Goal: Task Accomplishment & Management: Use online tool/utility

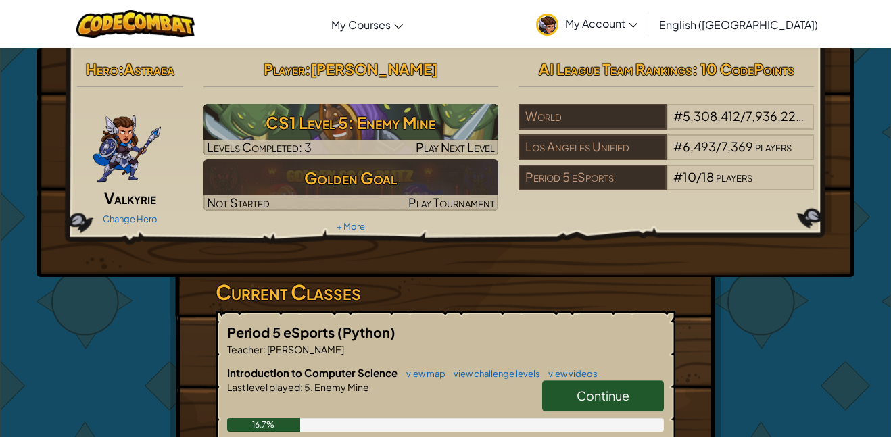
click at [565, 398] on link "Continue" at bounding box center [603, 396] width 122 height 31
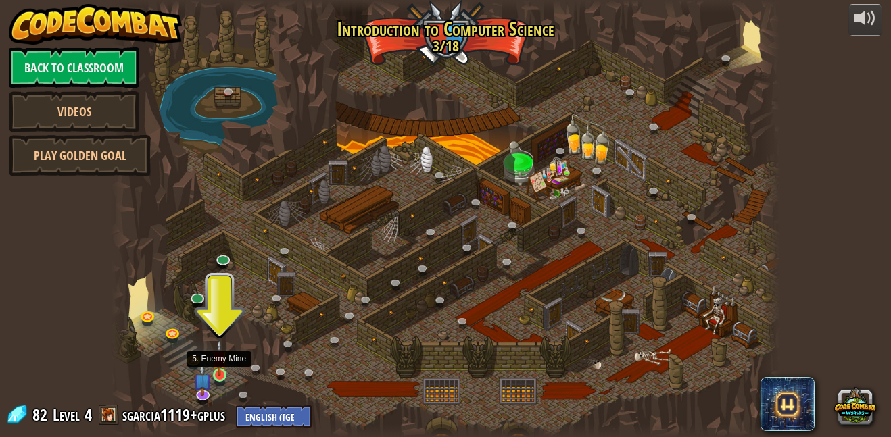
click at [216, 365] on img at bounding box center [220, 358] width 16 height 37
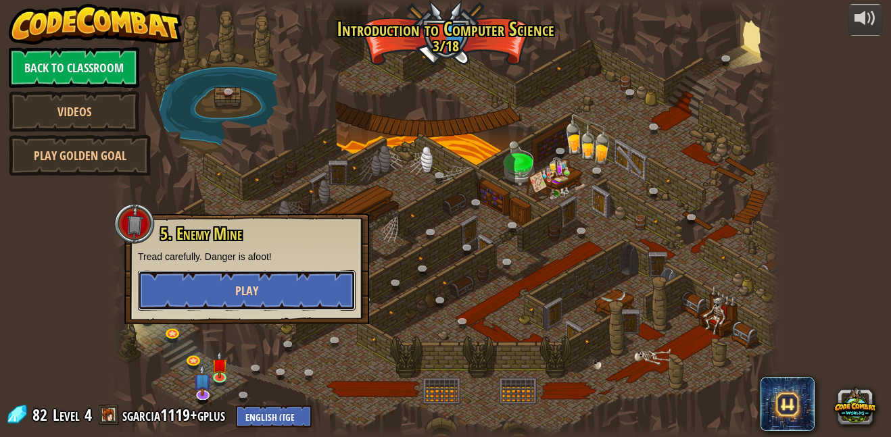
click at [247, 285] on span "Play" at bounding box center [246, 291] width 23 height 17
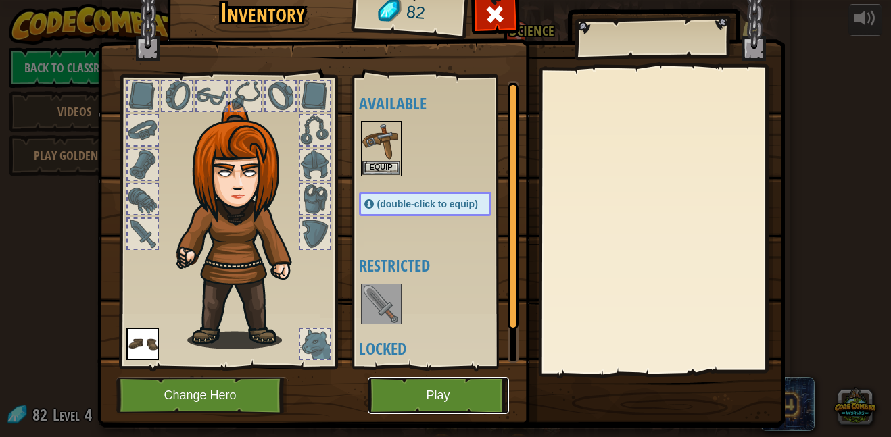
click at [404, 385] on button "Play" at bounding box center [438, 395] width 141 height 37
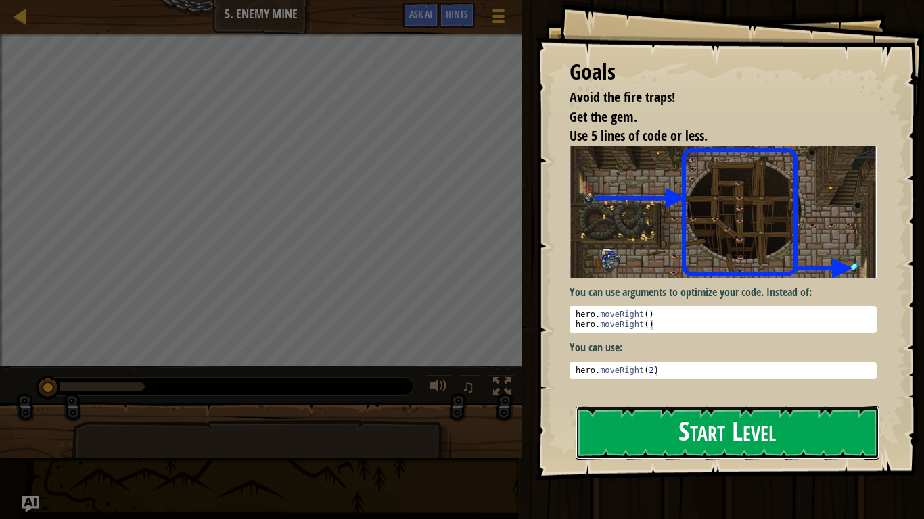
click at [622, 423] on button "Start Level" at bounding box center [727, 432] width 304 height 53
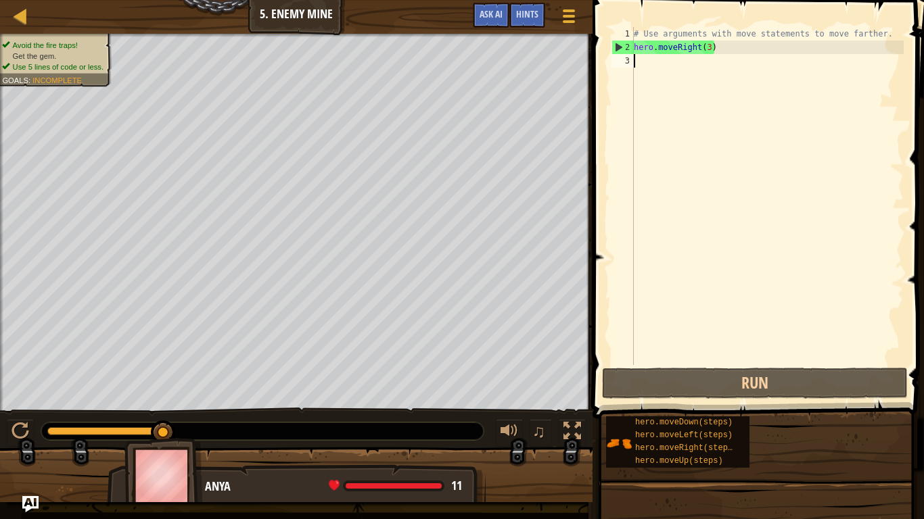
scroll to position [6, 0]
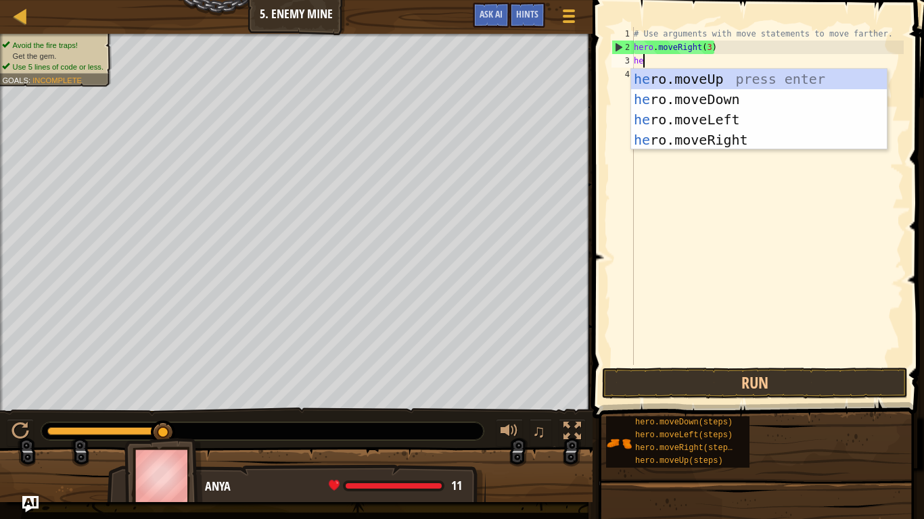
type textarea "her"
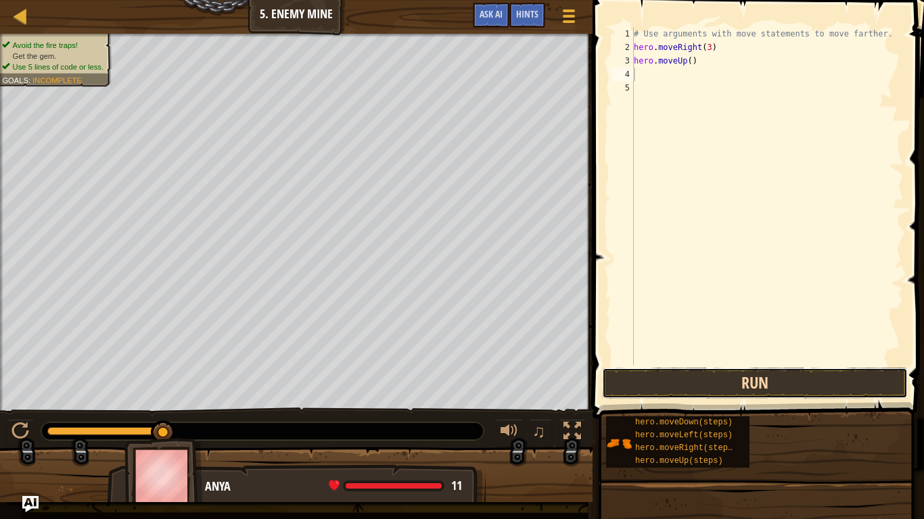
click at [627, 375] on button "Run" at bounding box center [755, 383] width 306 height 31
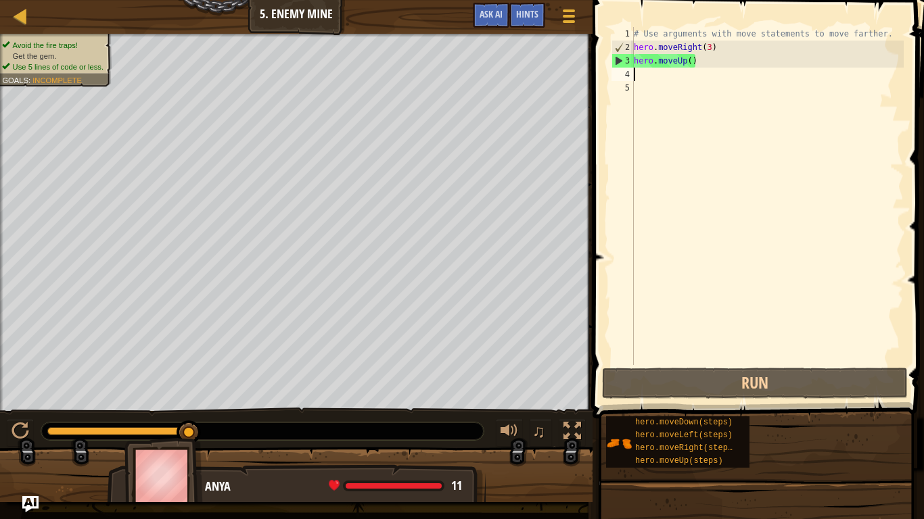
type textarea "h"
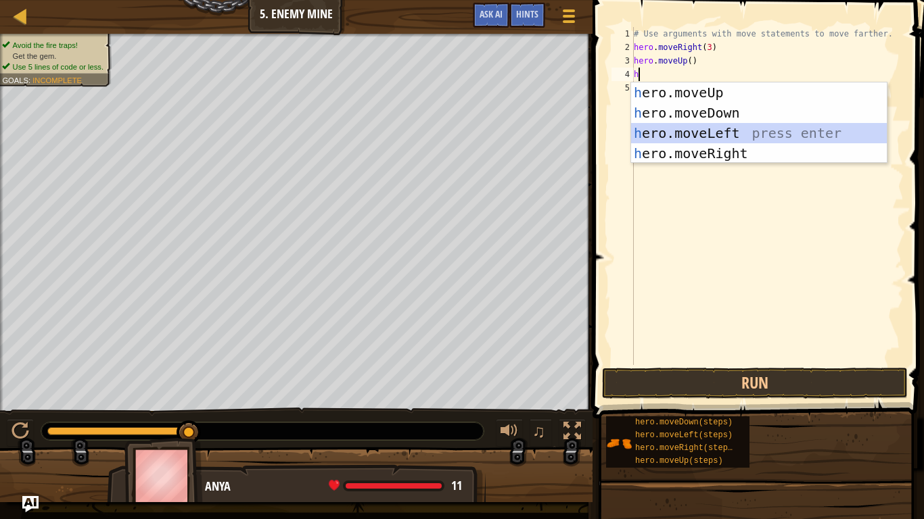
click at [723, 138] on div "h ero.moveUp press enter h ero.moveDown press enter h ero.moveLeft press enter …" at bounding box center [759, 143] width 256 height 122
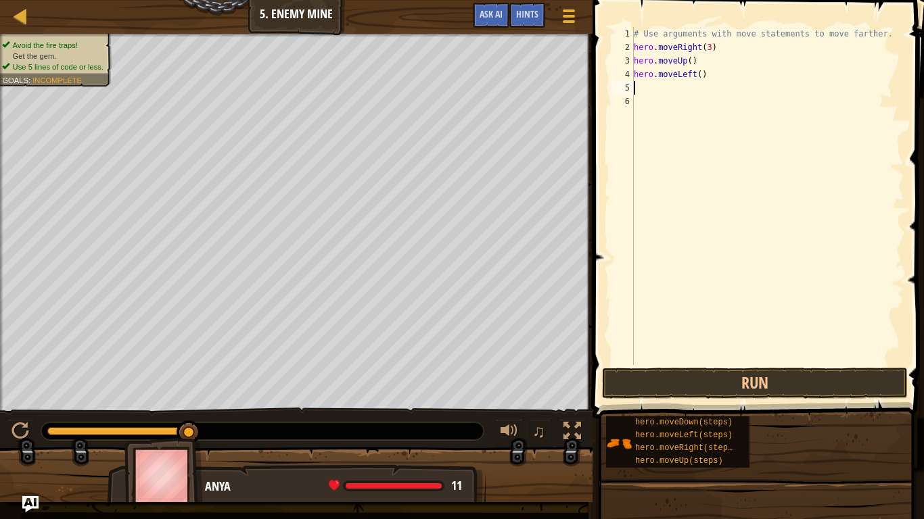
type textarea "h"
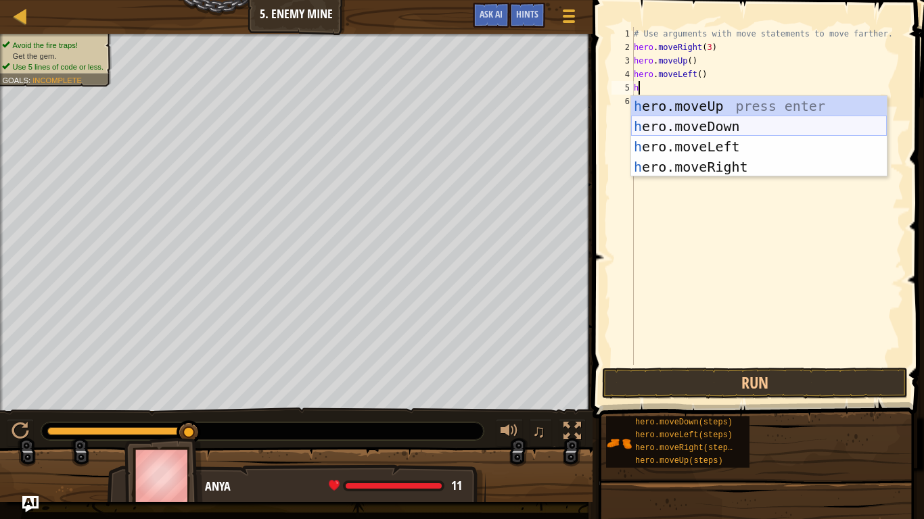
click at [738, 126] on div "h ero.moveUp press enter h ero.moveDown press enter h ero.moveLeft press enter …" at bounding box center [759, 157] width 256 height 122
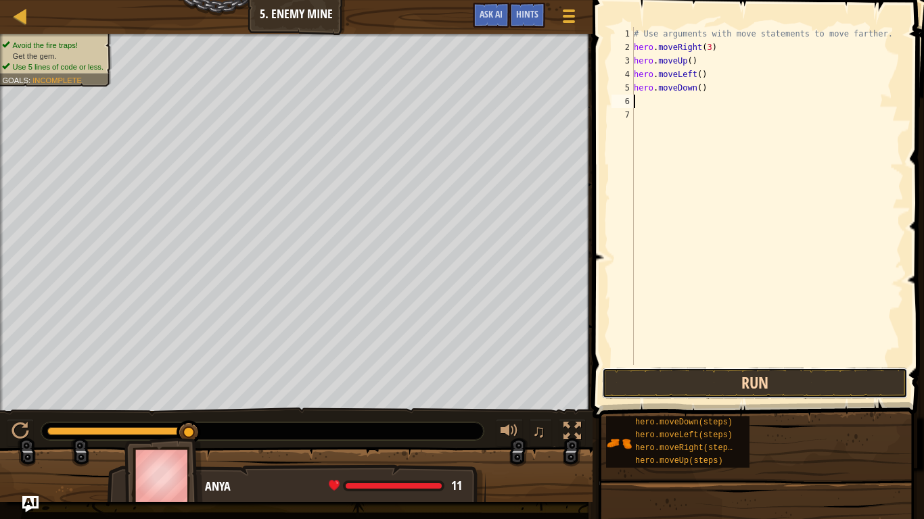
click at [728, 385] on button "Run" at bounding box center [755, 383] width 306 height 31
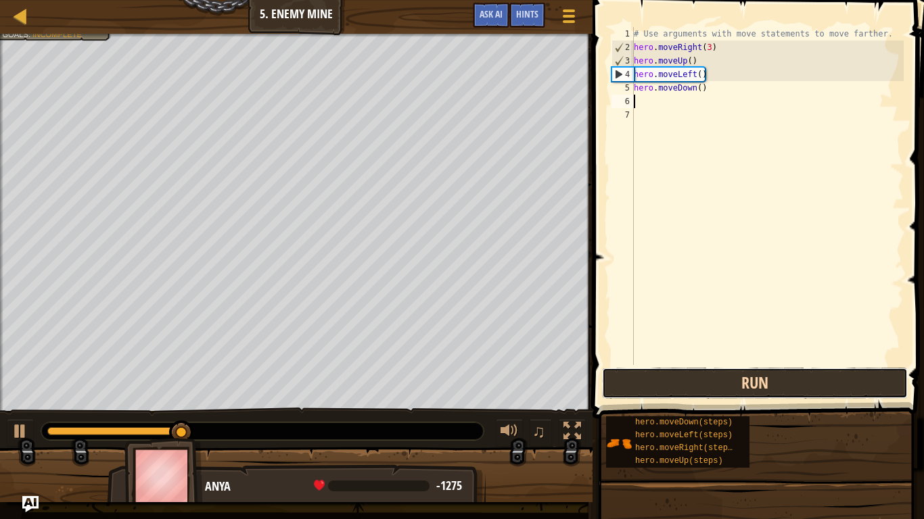
click at [728, 385] on button "Run" at bounding box center [755, 383] width 306 height 31
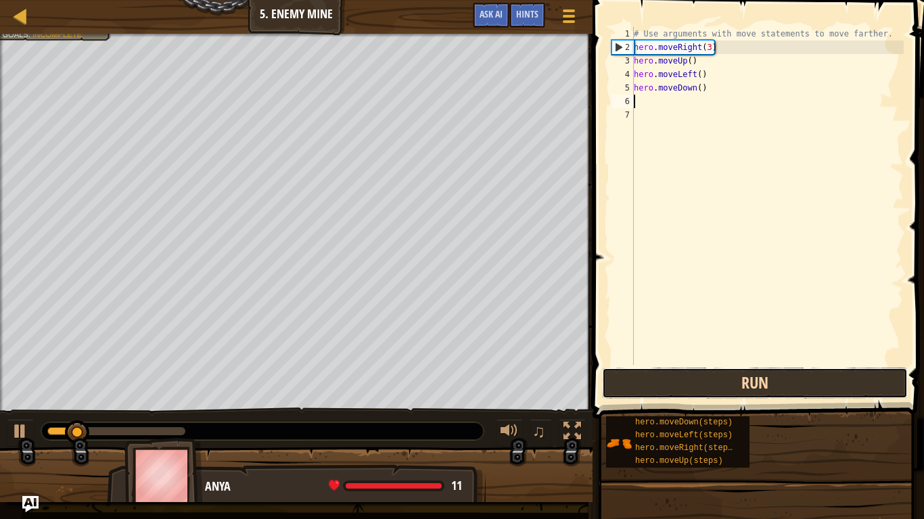
click at [728, 385] on button "Run" at bounding box center [755, 383] width 306 height 31
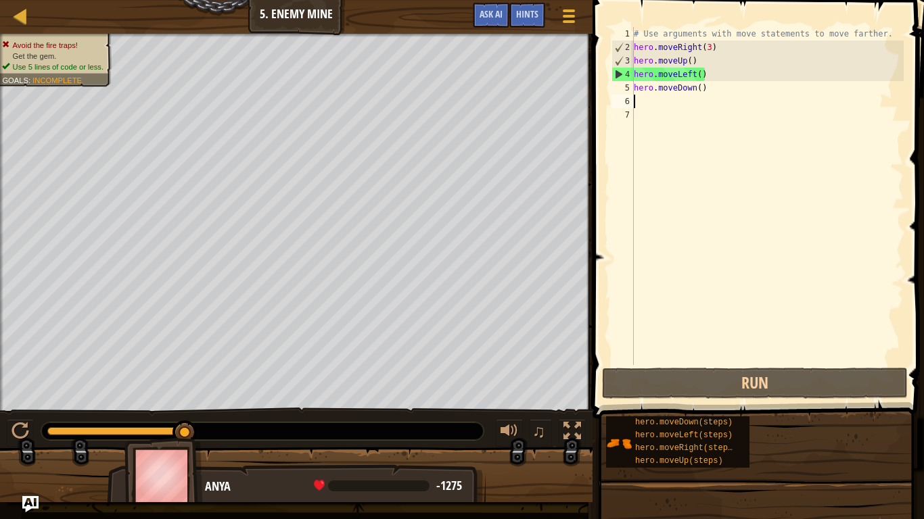
click at [719, 83] on div "# Use arguments with move statements to move farther. hero . moveRight ( 3 ) he…" at bounding box center [767, 209] width 273 height 365
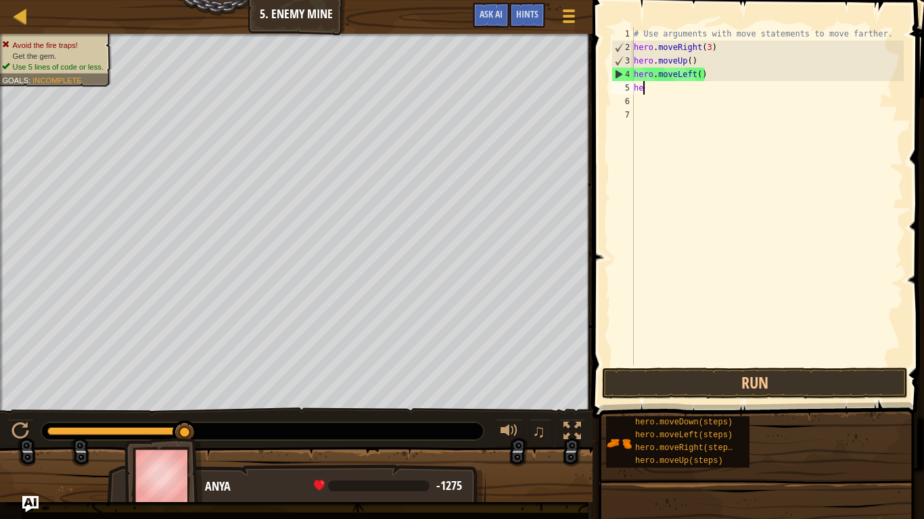
type textarea "h"
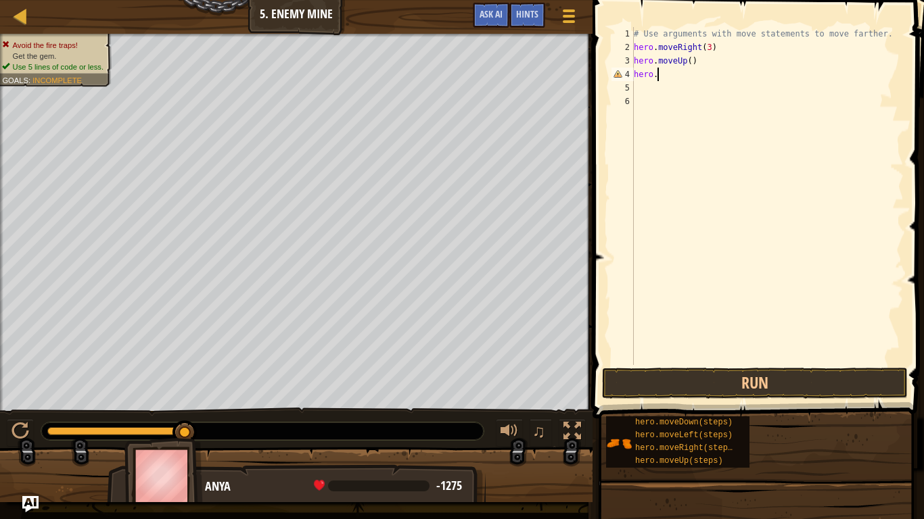
type textarea "h"
click at [24, 20] on div at bounding box center [20, 15] width 17 height 17
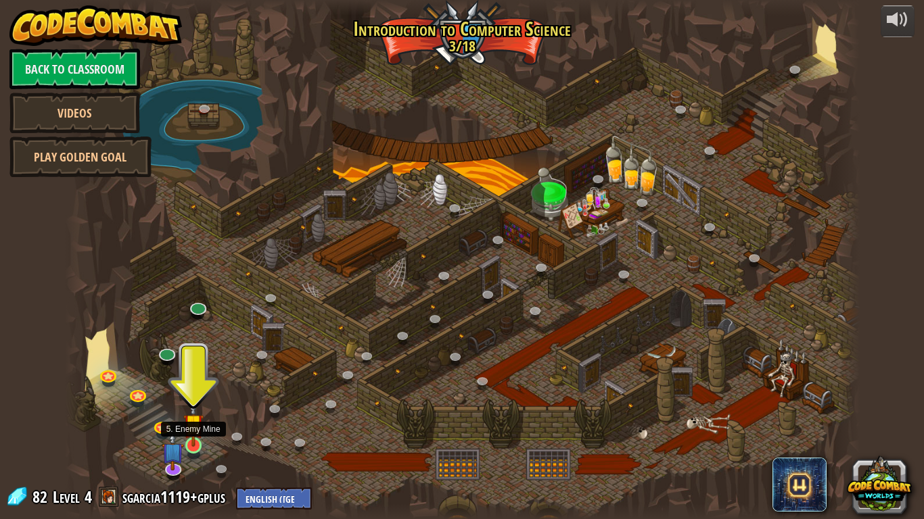
click at [193, 437] on img at bounding box center [193, 424] width 20 height 46
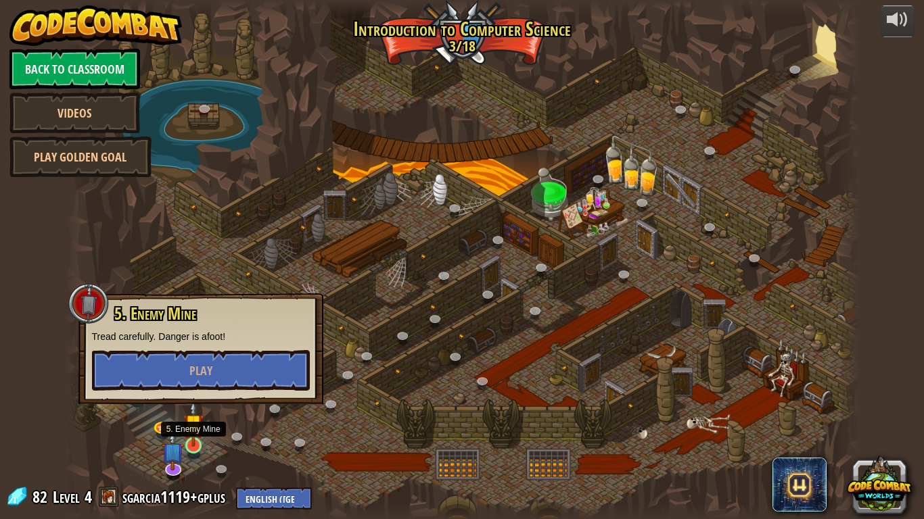
click at [193, 437] on img at bounding box center [193, 424] width 20 height 46
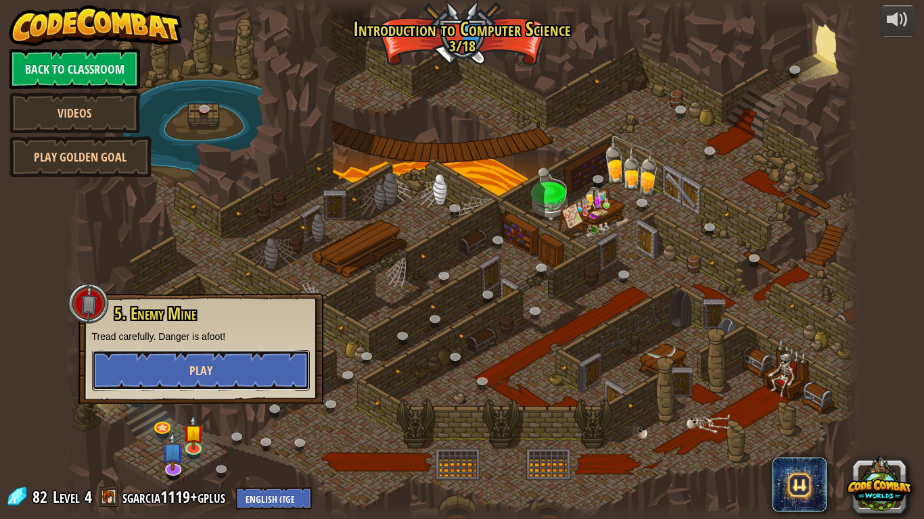
click at [248, 377] on button "Play" at bounding box center [201, 370] width 218 height 41
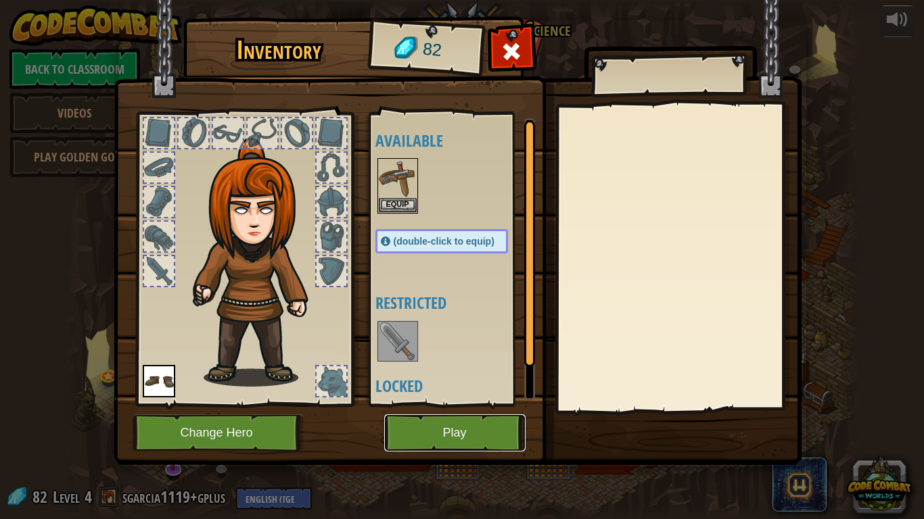
click at [431, 437] on button "Play" at bounding box center [454, 432] width 141 height 37
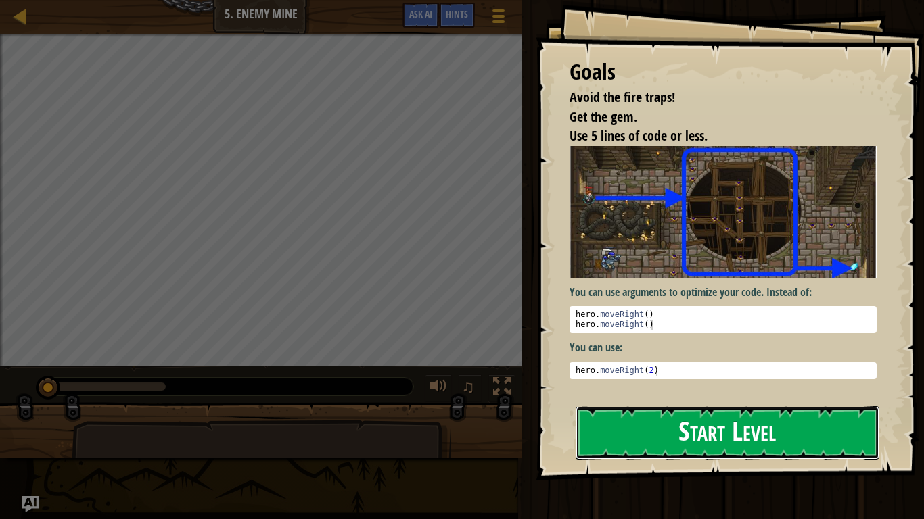
click at [587, 436] on button "Start Level" at bounding box center [727, 432] width 304 height 53
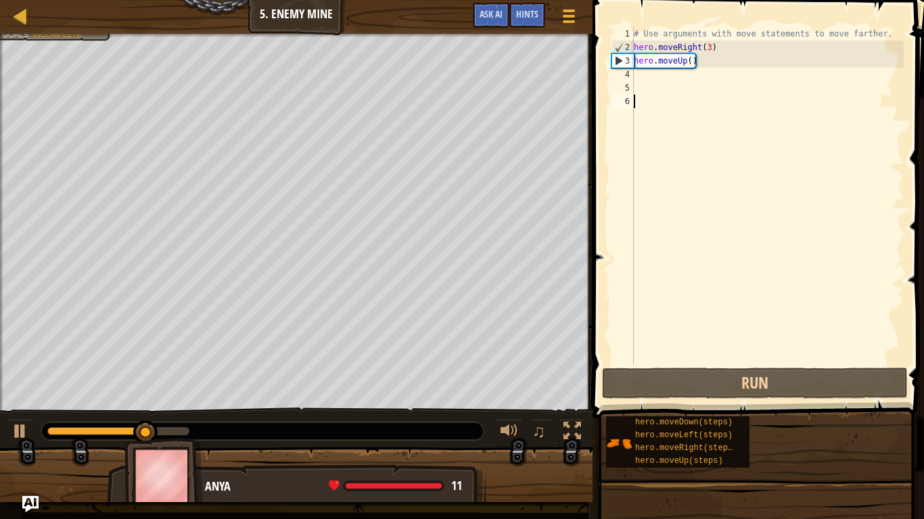
click at [639, 74] on div "# Use arguments with move statements to move farther. hero . moveRight ( 3 ) he…" at bounding box center [767, 209] width 273 height 365
type textarea "h"
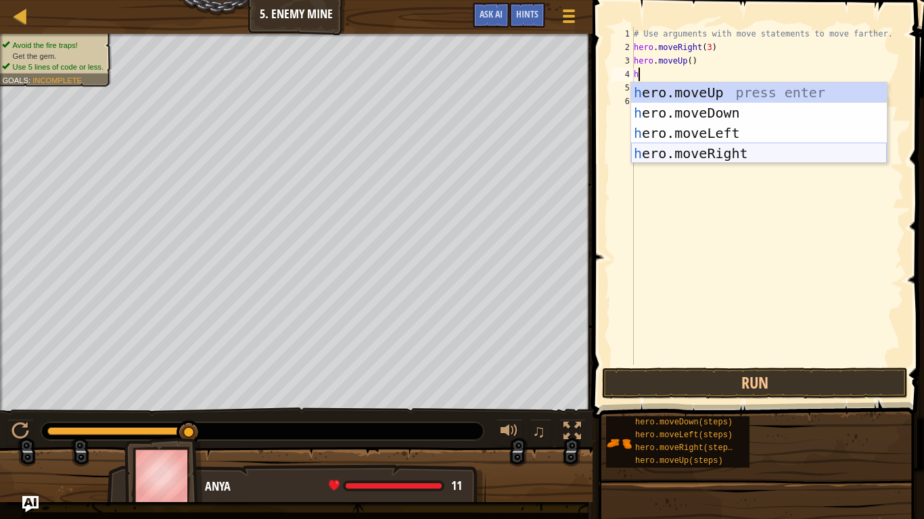
click at [707, 156] on div "h ero.moveUp press enter h ero.moveDown press enter h ero.moveLeft press enter …" at bounding box center [759, 143] width 256 height 122
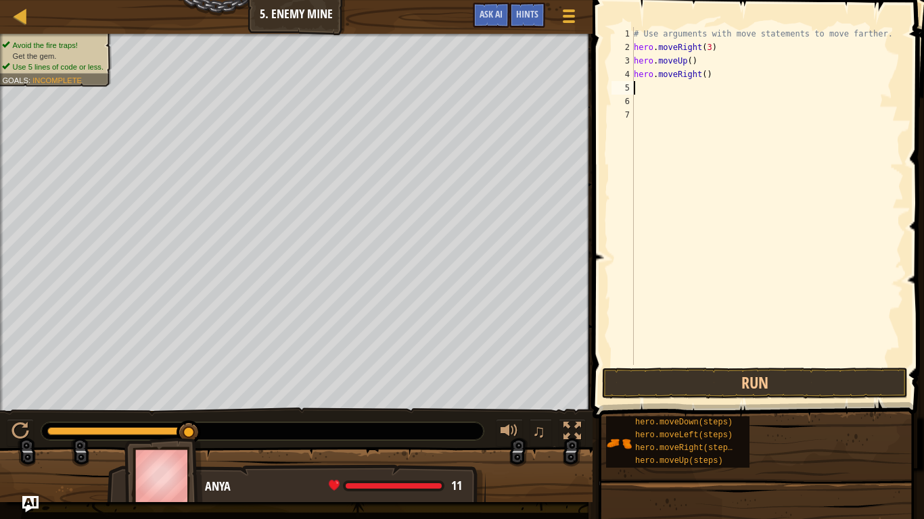
type textarea "h"
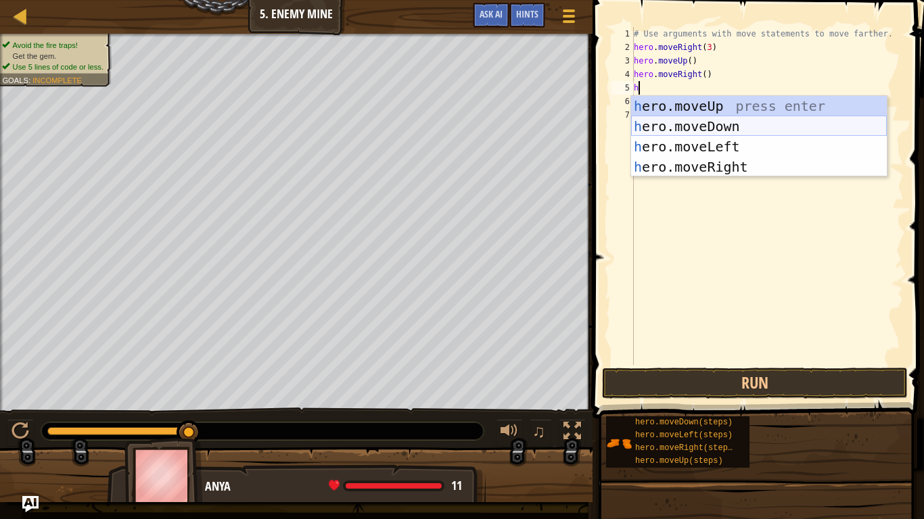
click at [695, 125] on div "h ero.moveUp press enter h ero.moveDown press enter h ero.moveLeft press enter …" at bounding box center [759, 157] width 256 height 122
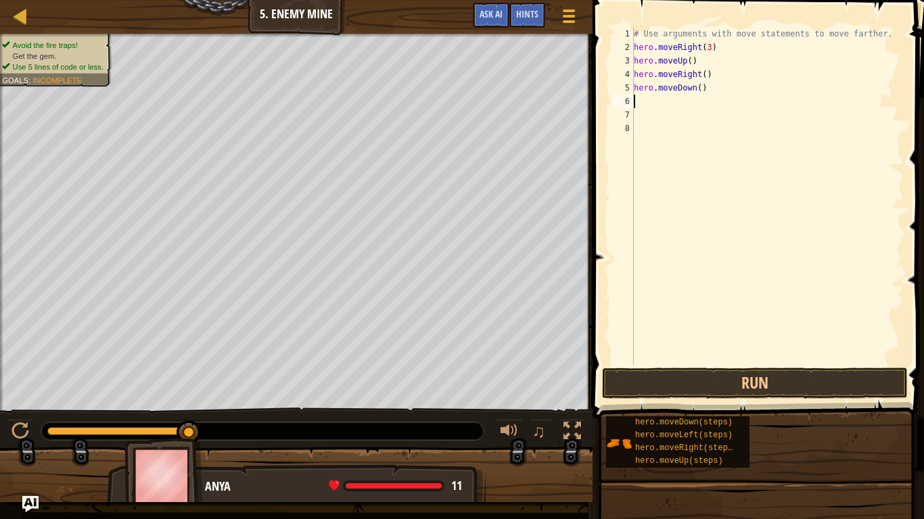
type textarea "h"
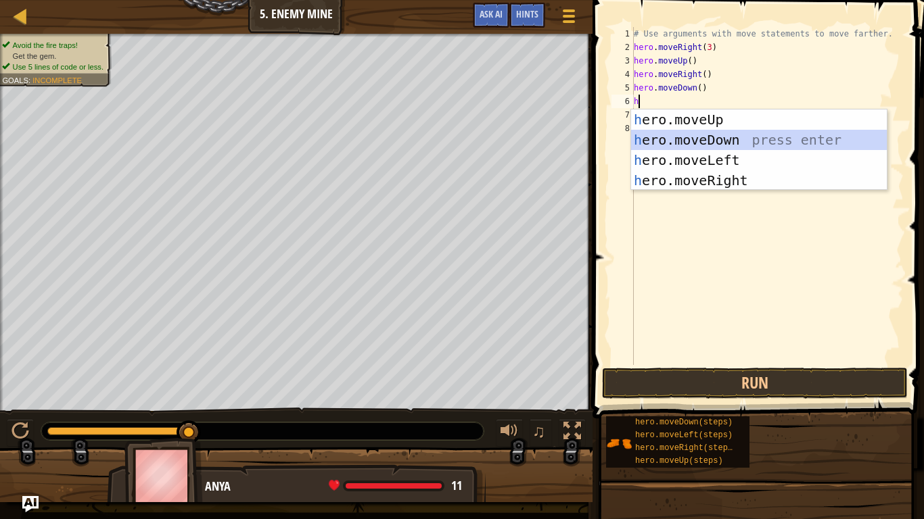
click at [714, 143] on div "h ero.moveUp press enter h ero.moveDown press enter h ero.moveLeft press enter …" at bounding box center [759, 171] width 256 height 122
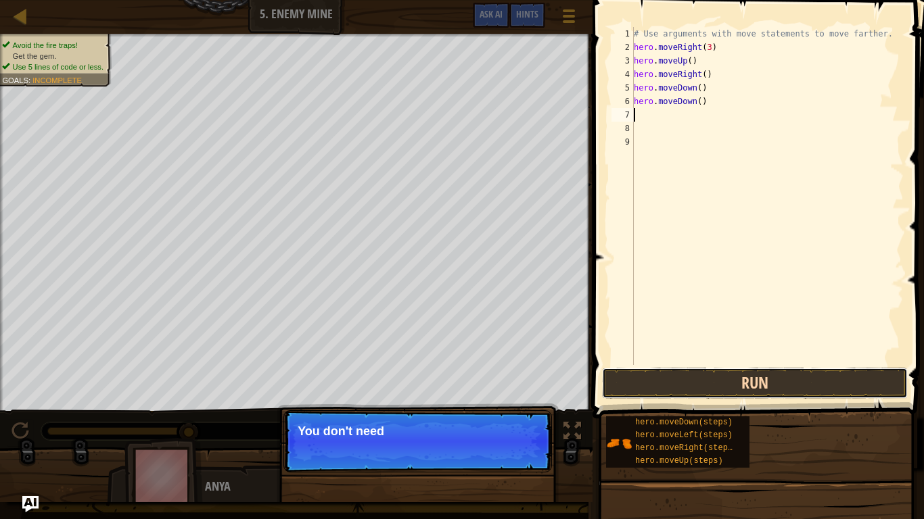
click at [726, 375] on button "Run" at bounding box center [755, 383] width 306 height 31
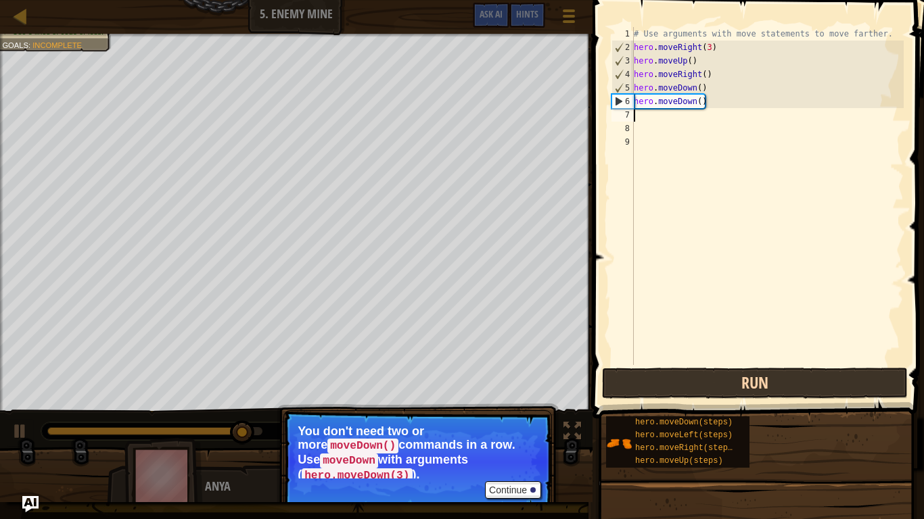
type textarea "h"
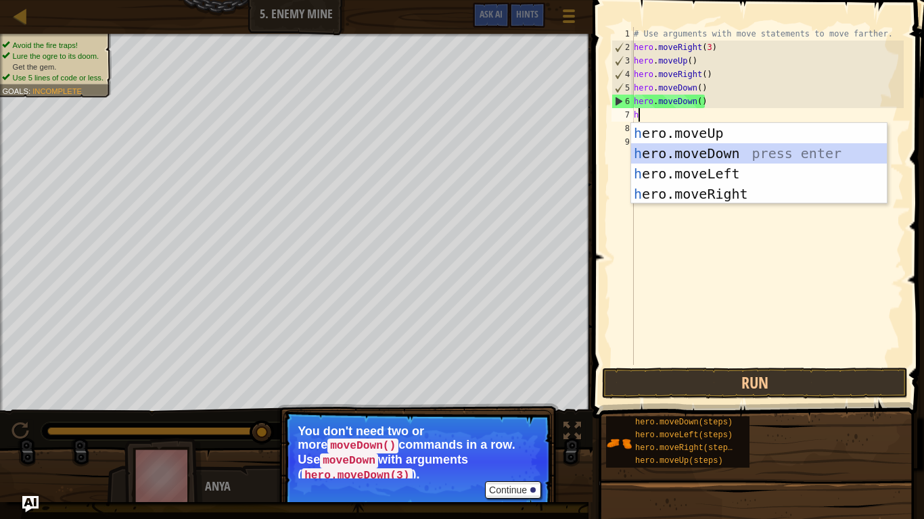
click at [735, 145] on div "h ero.moveUp press enter h ero.moveDown press enter h ero.moveLeft press enter …" at bounding box center [759, 184] width 256 height 122
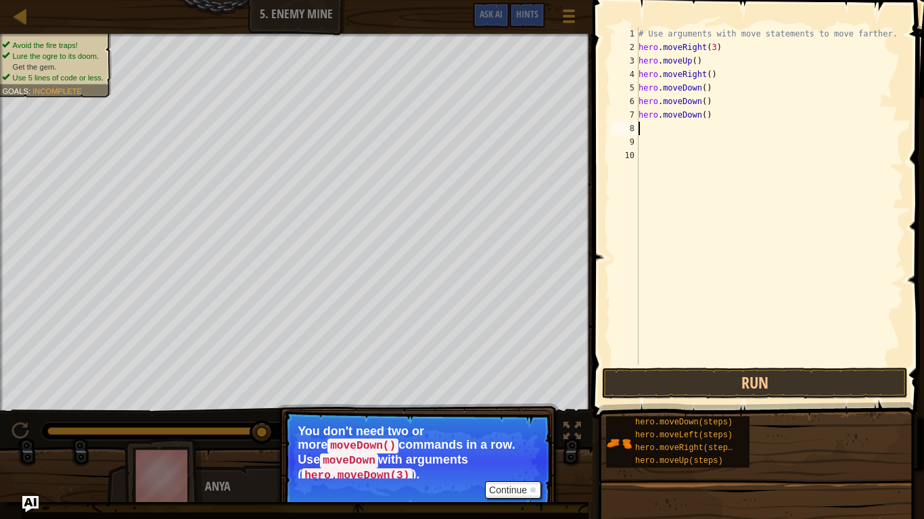
type textarea "h"
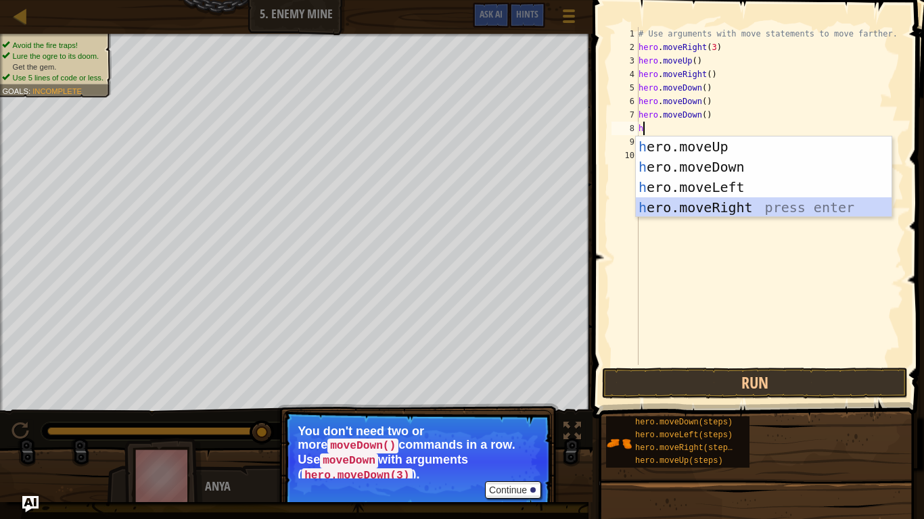
click at [726, 213] on div "h ero.moveUp press enter h ero.moveDown press enter h ero.moveLeft press enter …" at bounding box center [764, 198] width 256 height 122
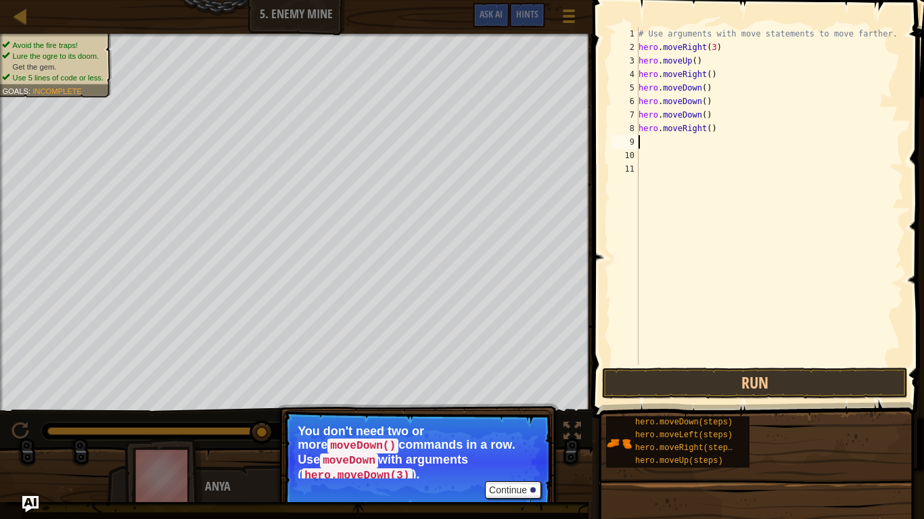
click at [680, 151] on div "# Use arguments with move statements to move farther. hero . moveRight ( 3 ) he…" at bounding box center [770, 209] width 268 height 365
type textarea "h"
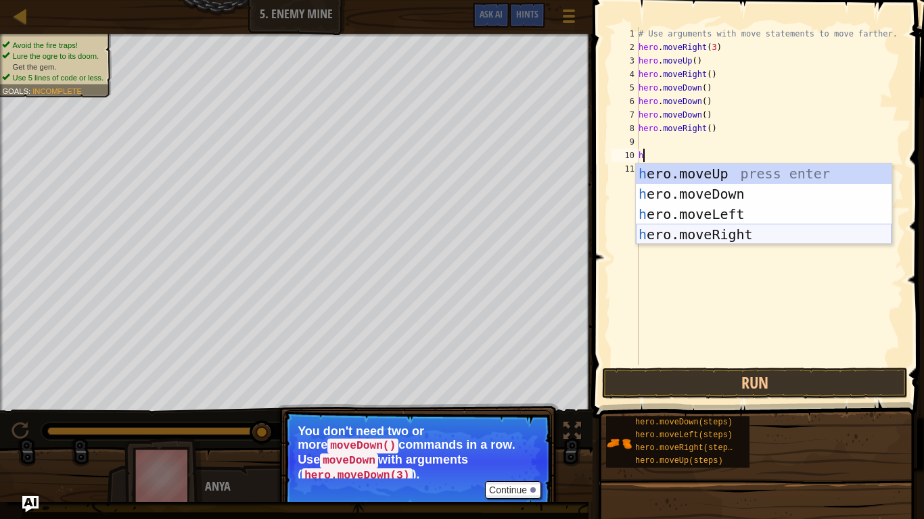
click at [707, 237] on div "h ero.moveUp press enter h ero.moveDown press enter h ero.moveLeft press enter …" at bounding box center [764, 225] width 256 height 122
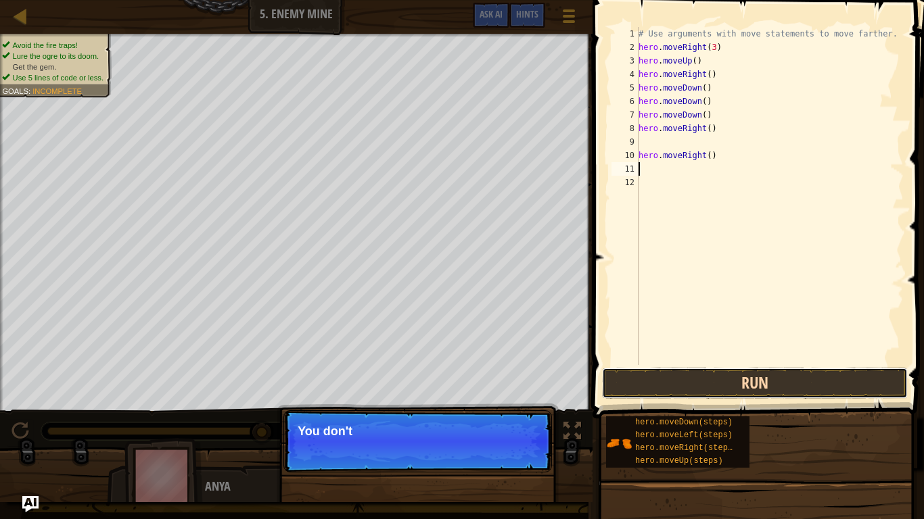
click at [715, 387] on button "Run" at bounding box center [755, 383] width 306 height 31
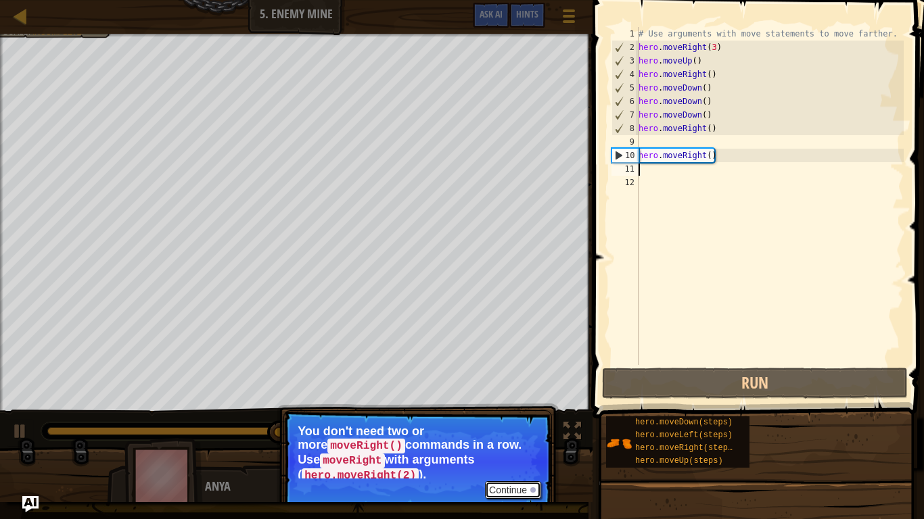
click at [519, 437] on button "Continue" at bounding box center [513, 490] width 56 height 18
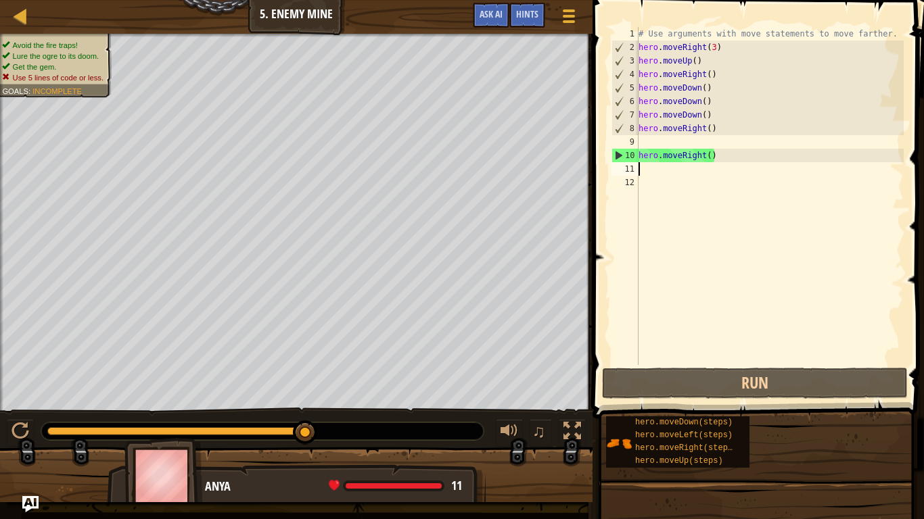
type textarea "h"
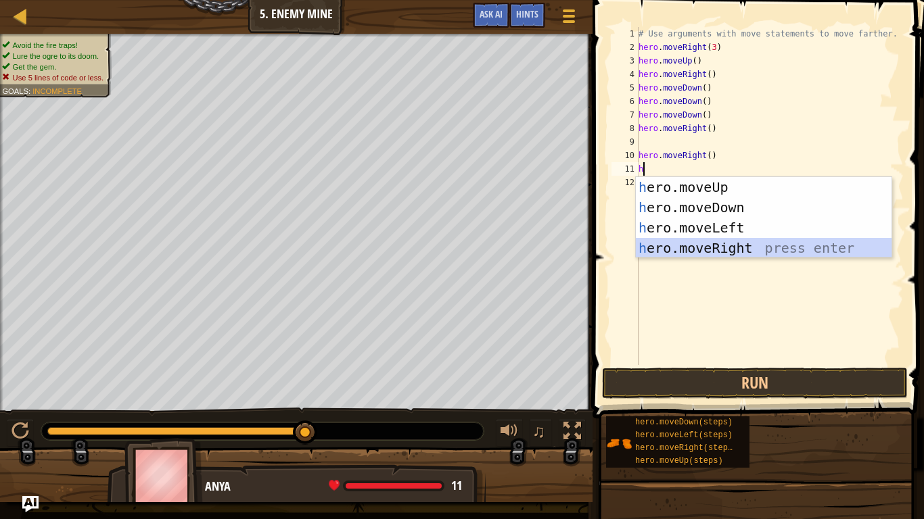
click at [674, 251] on div "h ero.moveUp press enter h ero.moveDown press enter h ero.moveLeft press enter …" at bounding box center [764, 238] width 256 height 122
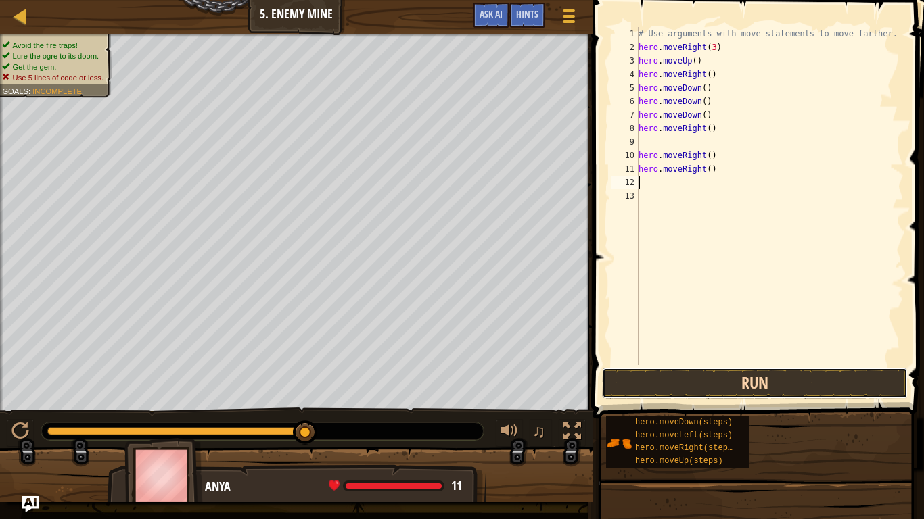
click at [733, 392] on button "Run" at bounding box center [755, 383] width 306 height 31
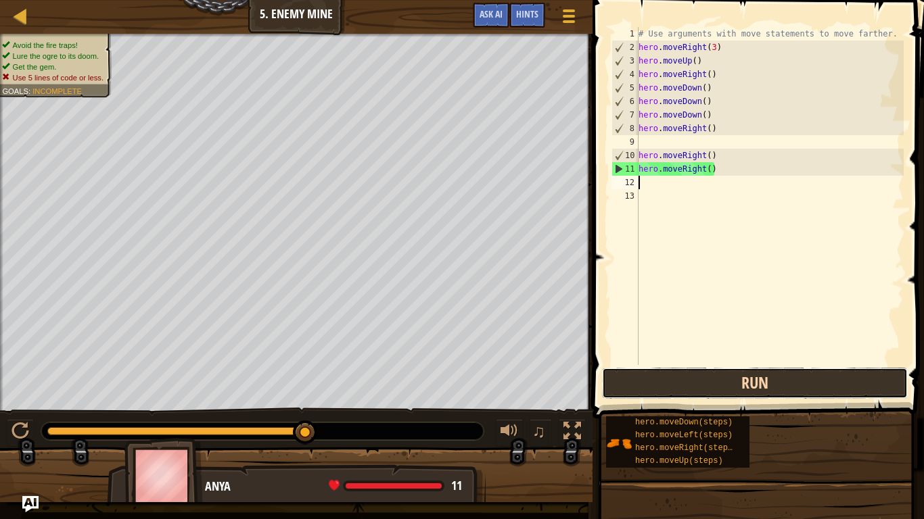
click at [734, 392] on button "Run" at bounding box center [755, 383] width 306 height 31
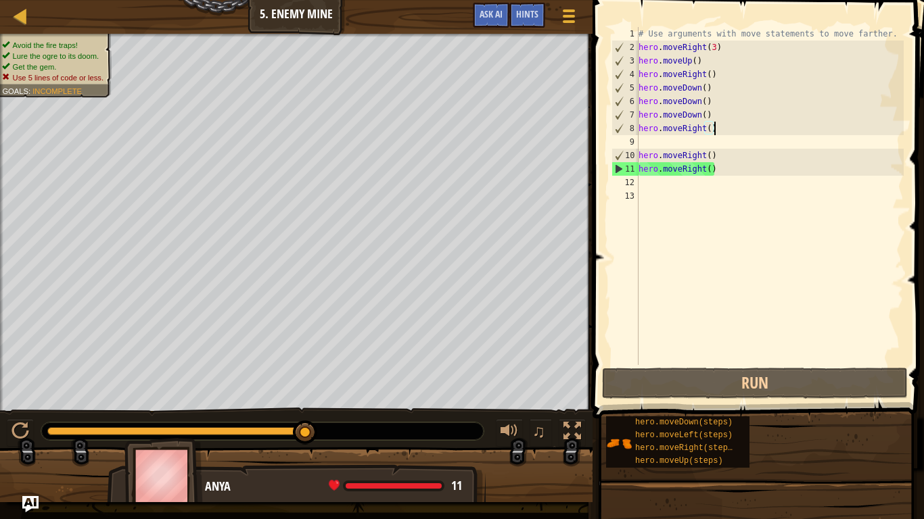
click at [715, 127] on div "# Use arguments with move statements to move farther. hero . moveRight ( 3 ) he…" at bounding box center [770, 209] width 268 height 365
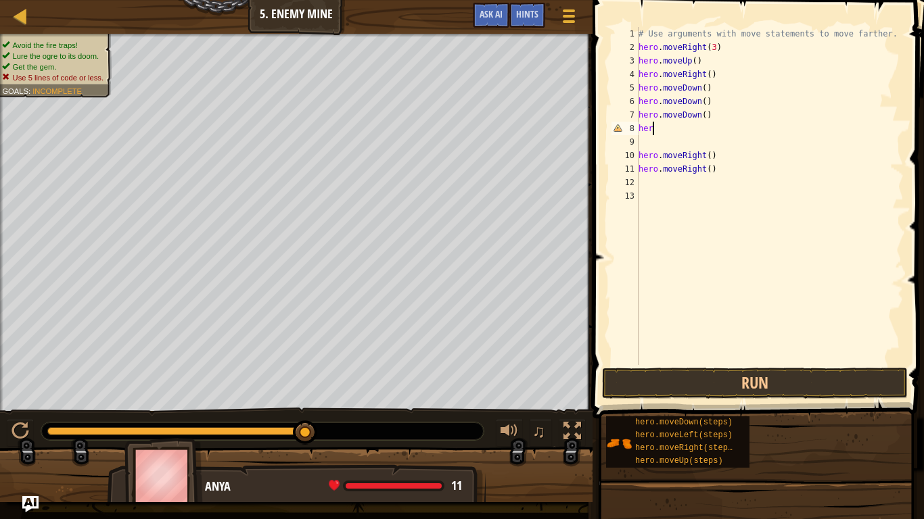
type textarea "h"
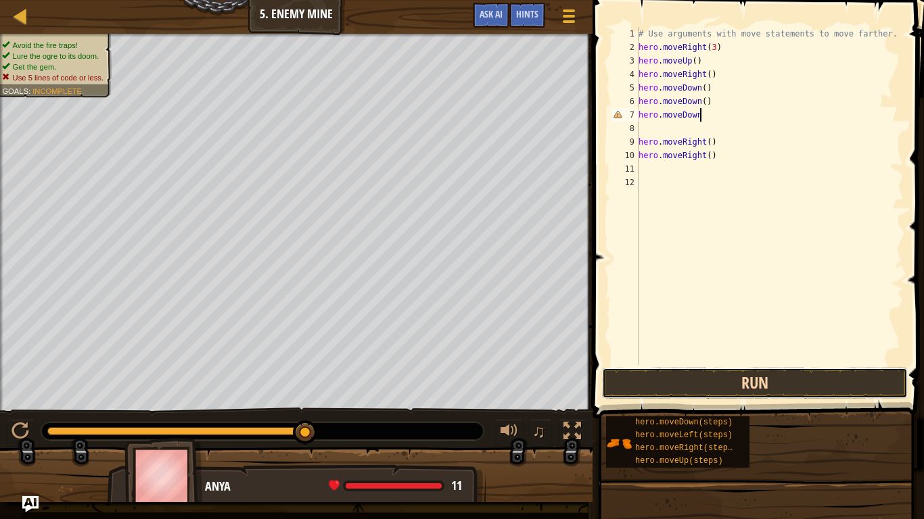
click at [684, 386] on button "Run" at bounding box center [755, 383] width 306 height 31
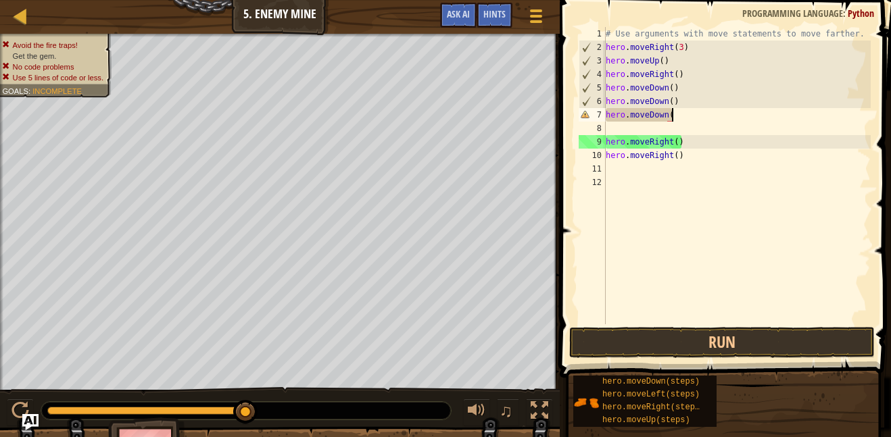
scroll to position [6, 9]
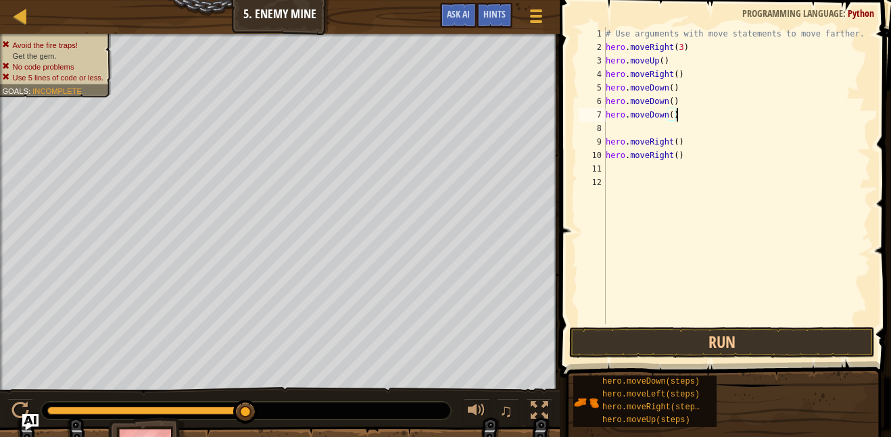
type textarea "hero.moveDown()"
click at [815, 326] on span at bounding box center [727, 170] width 342 height 418
click at [823, 333] on button "Run" at bounding box center [722, 342] width 306 height 31
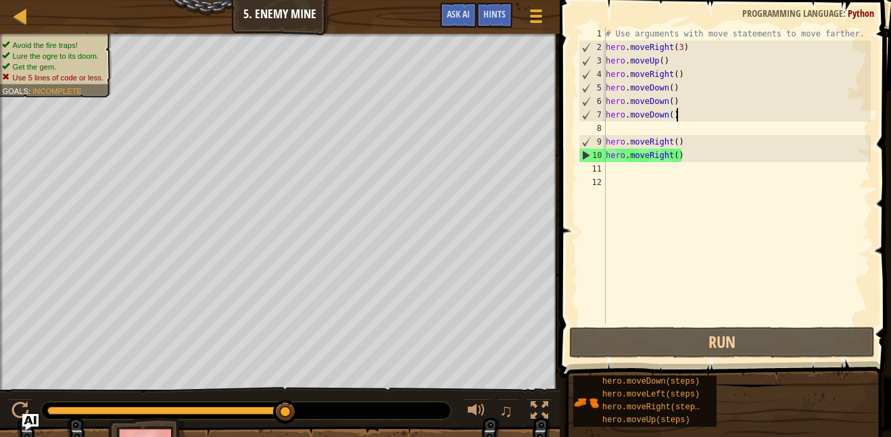
click at [626, 133] on div "# Use arguments with move statements to move farther. hero . moveRight ( 3 ) he…" at bounding box center [737, 189] width 268 height 325
type textarea "hero.moveDown()"
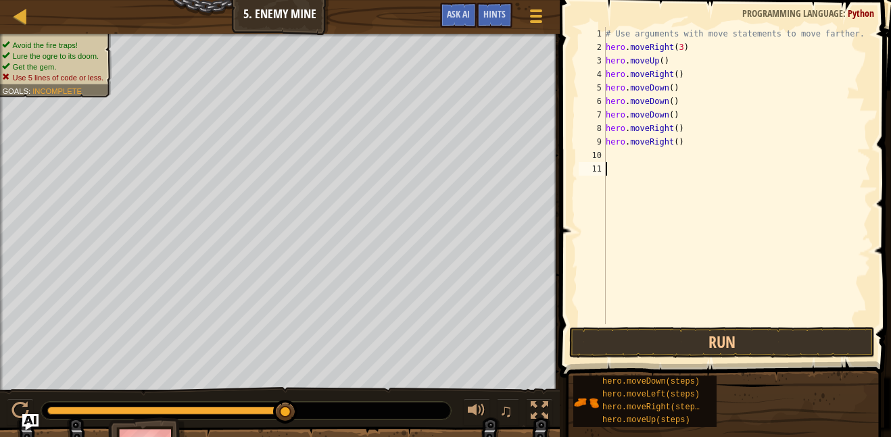
click at [612, 164] on div "# Use arguments with move statements to move farther. hero . moveRight ( 3 ) he…" at bounding box center [737, 189] width 268 height 325
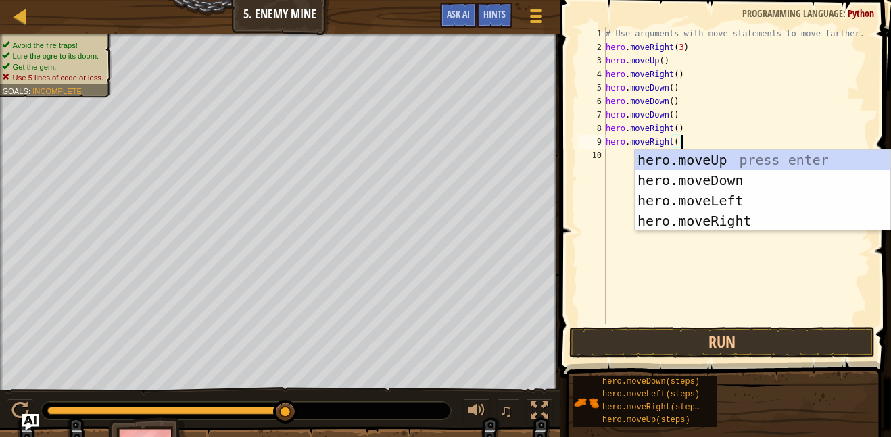
click at [673, 88] on div "# Use arguments with move statements to move farther. hero . moveRight ( 3 ) he…" at bounding box center [737, 189] width 268 height 325
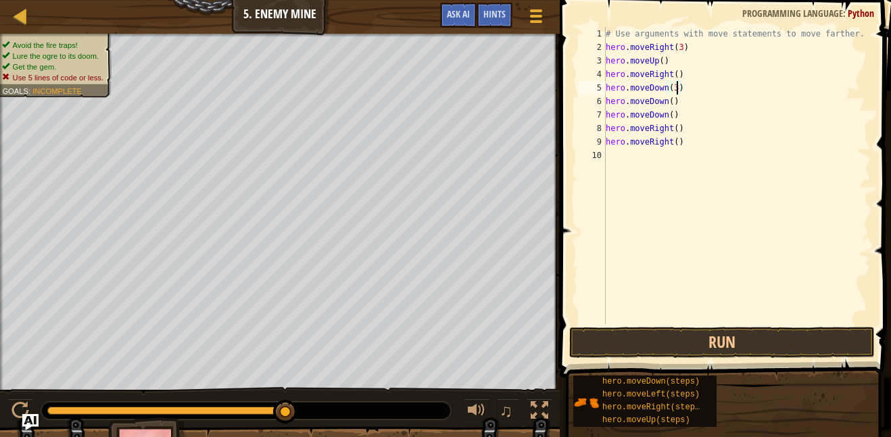
scroll to position [6, 10]
click at [688, 110] on div "# Use arguments with move statements to move farther. hero . moveRight ( 3 ) he…" at bounding box center [737, 189] width 268 height 325
type textarea "h"
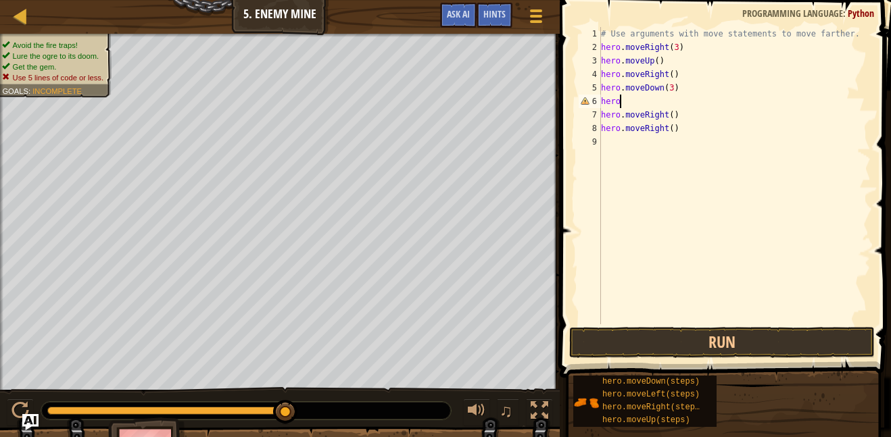
type textarea "h"
click at [689, 116] on div "# Use arguments with move statements to move farther. hero . moveRight ( 3 ) he…" at bounding box center [734, 189] width 273 height 325
click at [687, 132] on div "# Use arguments with move statements to move farther. hero . moveRight ( 3 ) he…" at bounding box center [734, 189] width 273 height 325
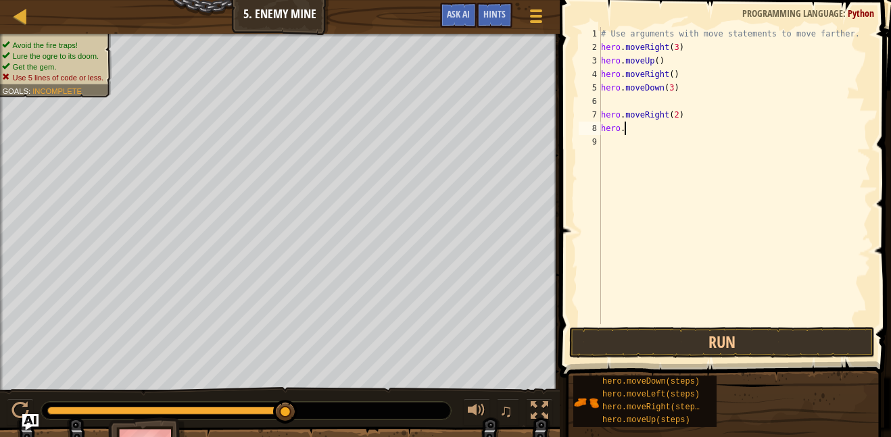
type textarea "h"
click at [634, 102] on div "# Use arguments with move statements to move farther. hero . moveRight ( 3 ) he…" at bounding box center [734, 189] width 273 height 325
click at [634, 346] on button "Run" at bounding box center [722, 342] width 306 height 31
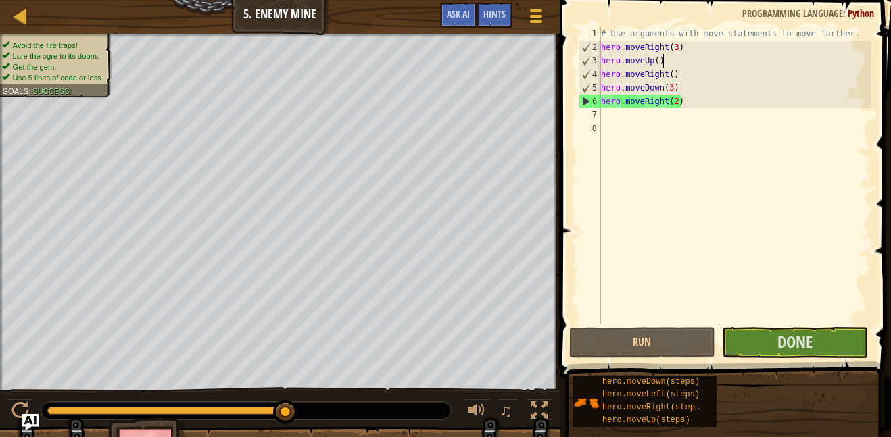
click at [667, 64] on div "# Use arguments with move statements to move farther. hero . moveRight ( 3 ) he…" at bounding box center [734, 189] width 273 height 325
click at [680, 80] on div "# Use arguments with move statements to move farther. hero . moveRight ( 3 ) he…" at bounding box center [734, 189] width 273 height 325
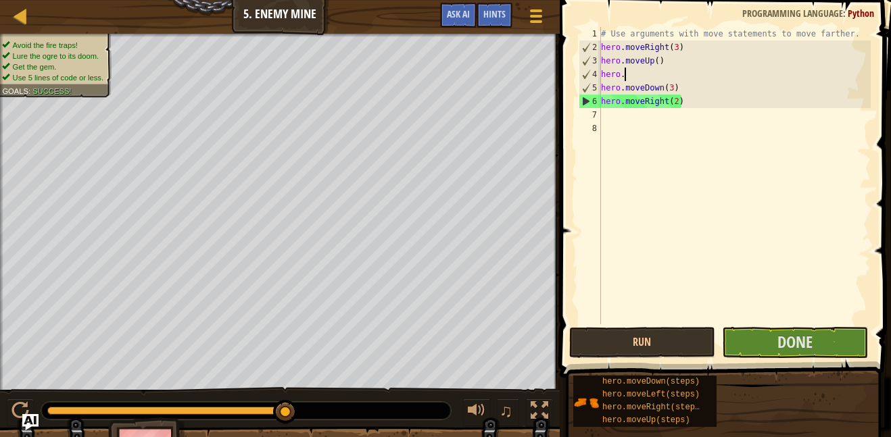
type textarea "h"
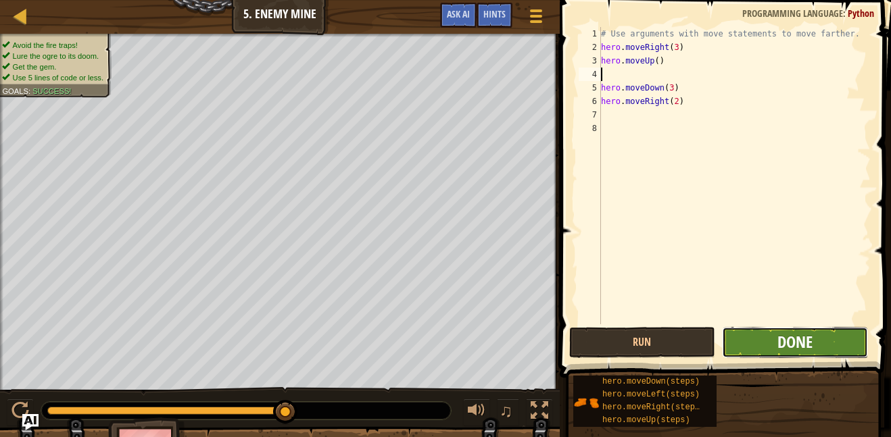
click at [782, 348] on span "Done" at bounding box center [795, 342] width 35 height 22
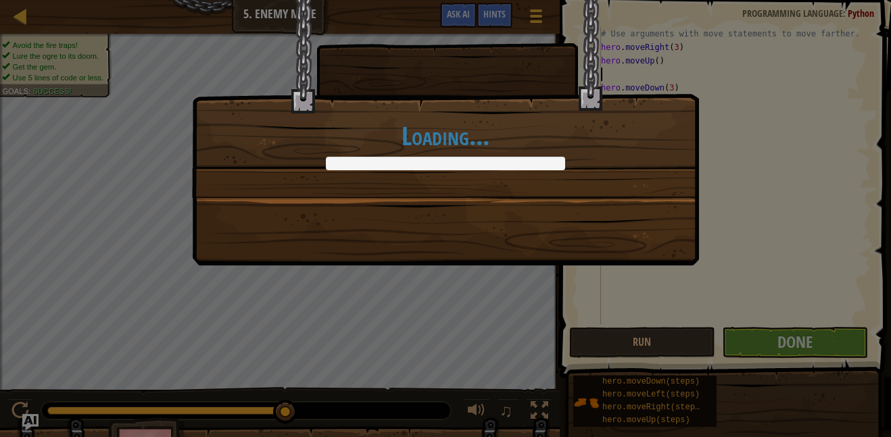
click at [789, 347] on div "Loading..." at bounding box center [445, 218] width 891 height 437
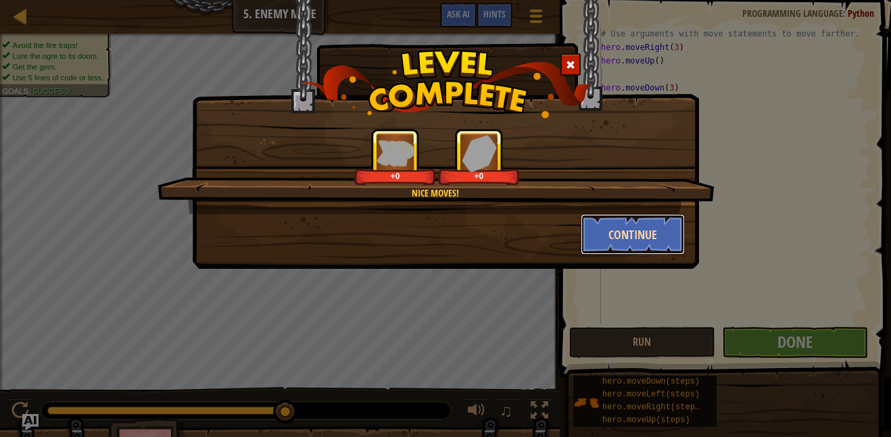
click at [637, 237] on button "Continue" at bounding box center [633, 234] width 105 height 41
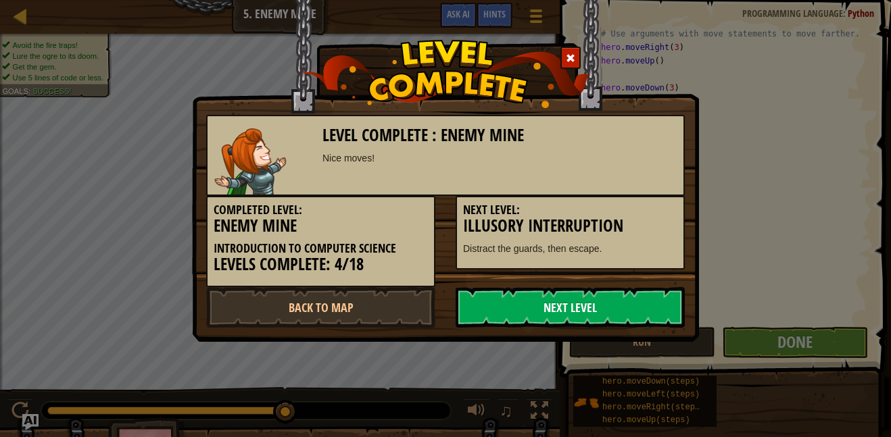
click at [624, 308] on link "Next Level" at bounding box center [570, 307] width 229 height 41
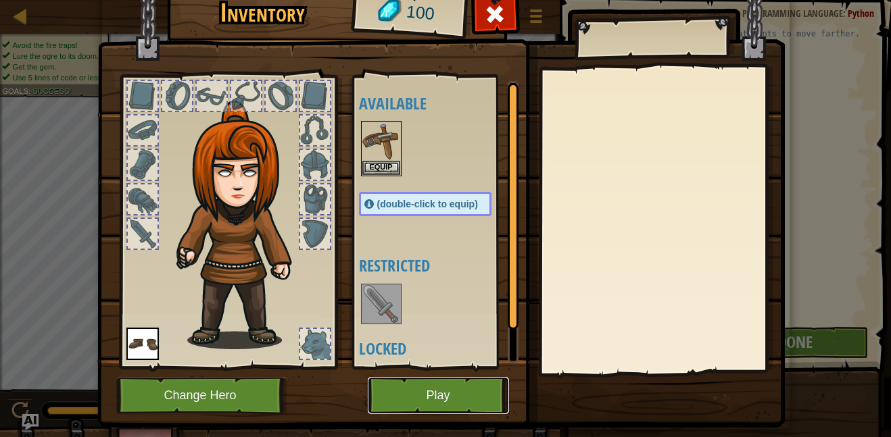
click at [471, 394] on button "Play" at bounding box center [438, 395] width 141 height 37
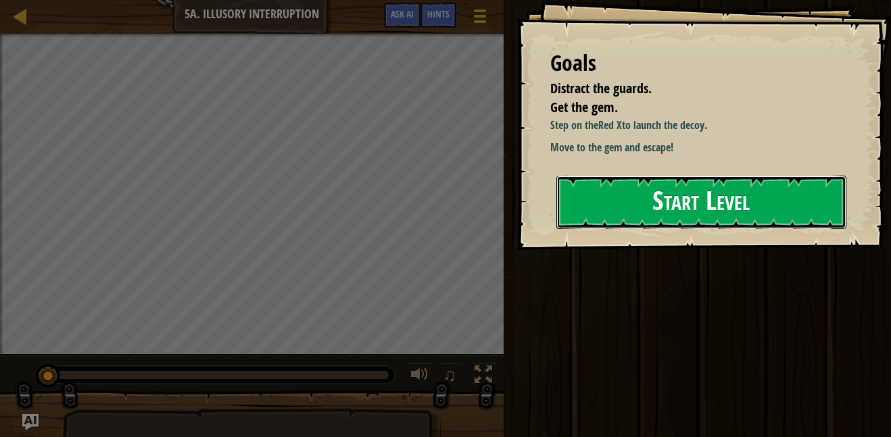
click at [706, 189] on button "Start Level" at bounding box center [701, 202] width 290 height 53
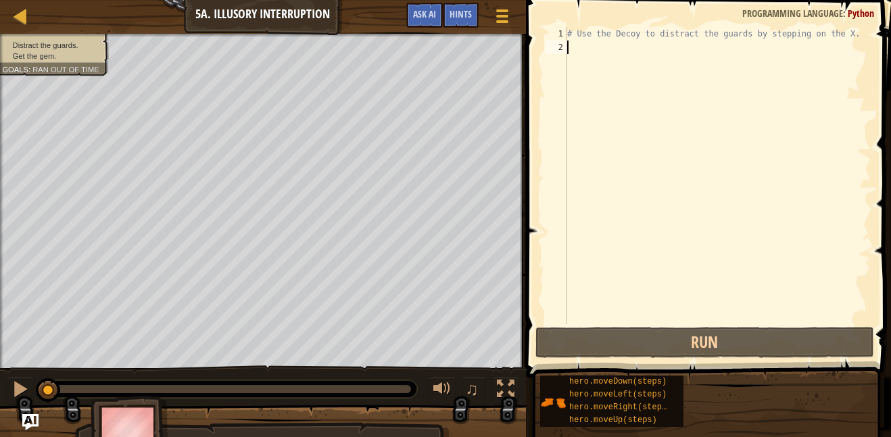
type textarea "h"
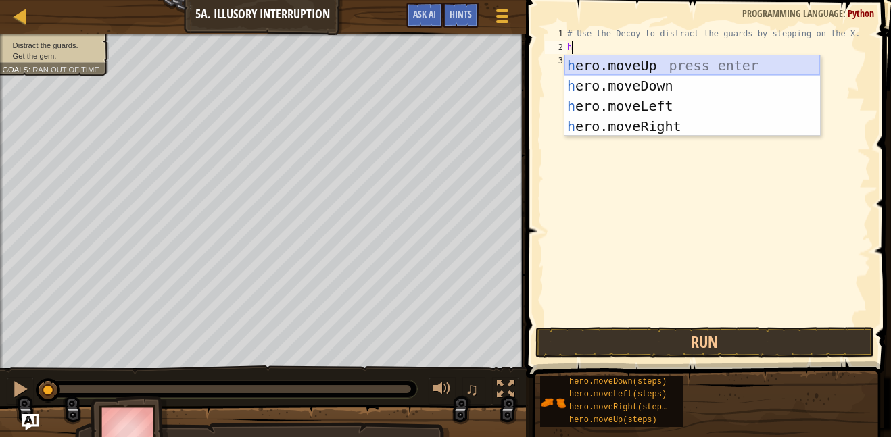
click at [722, 67] on div "h ero.moveUp press enter h ero.moveDown press enter h ero.moveLeft press enter …" at bounding box center [693, 116] width 256 height 122
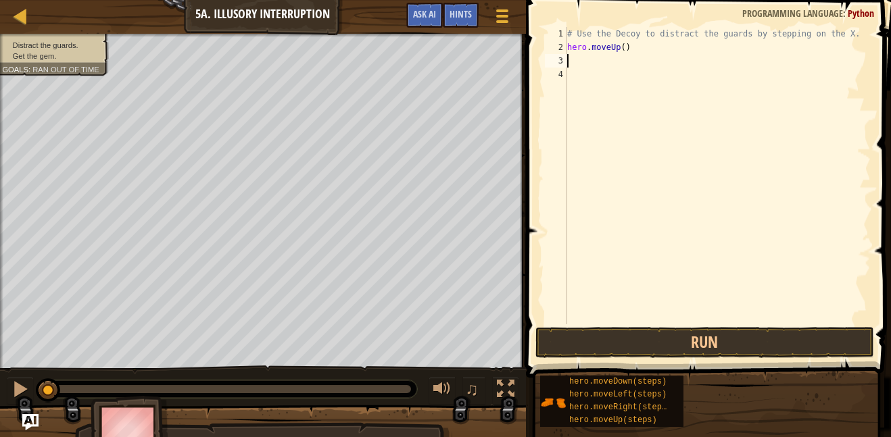
type textarea "h"
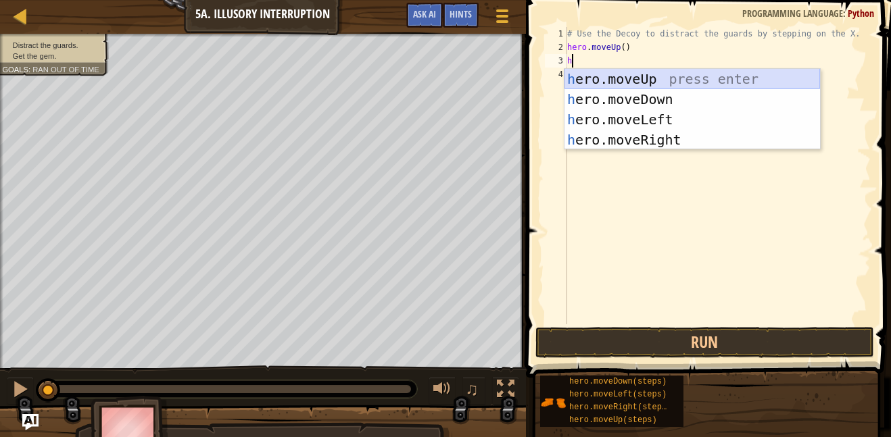
click at [728, 76] on div "h ero.moveUp press enter h ero.moveDown press enter h ero.moveLeft press enter …" at bounding box center [693, 130] width 256 height 122
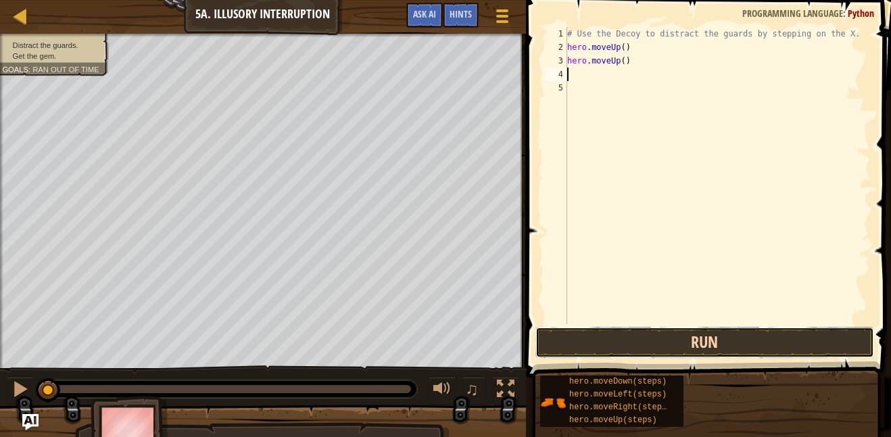
click at [751, 342] on button "Run" at bounding box center [705, 342] width 339 height 31
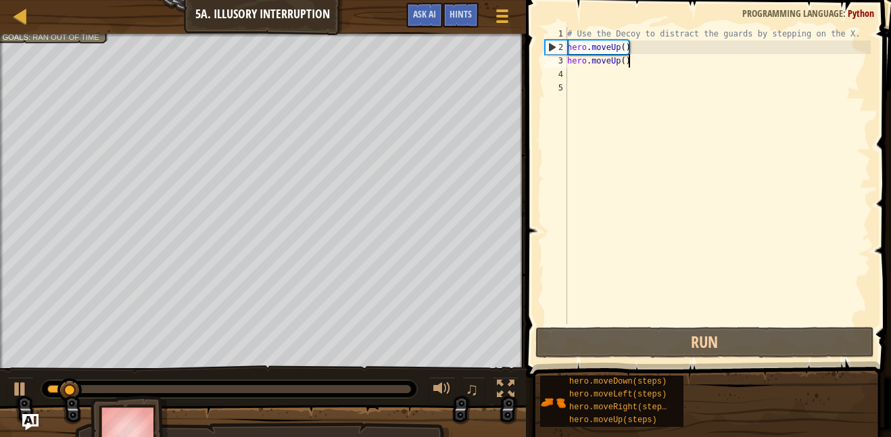
click at [671, 54] on div "# Use the Decoy to distract the guards by stepping on the X. hero . moveUp ( ) …" at bounding box center [718, 189] width 306 height 325
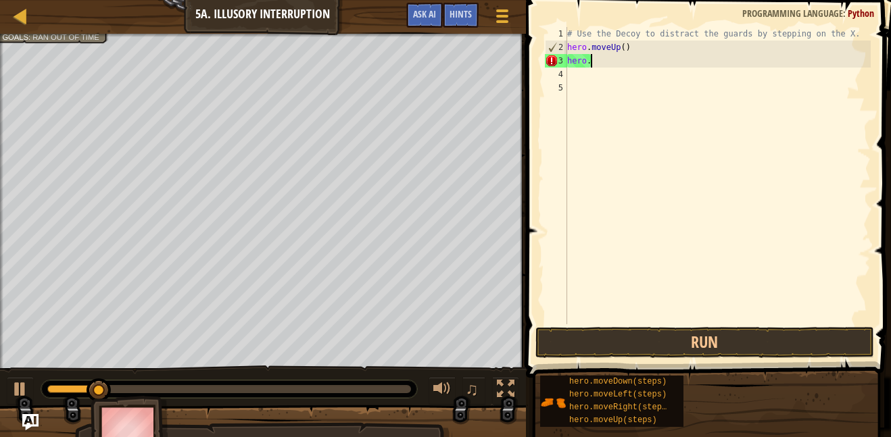
click at [731, 49] on div "# Use the Decoy to distract the guards by stepping on the X. hero . moveUp ( ) …" at bounding box center [718, 189] width 306 height 325
click at [743, 66] on div "# Use the Decoy to distract the guards by stepping on the X. h hero ." at bounding box center [718, 189] width 306 height 325
click at [721, 49] on div "# Use the Decoy to distract the guards by stepping on the X. h h" at bounding box center [718, 189] width 306 height 325
type textarea "he"
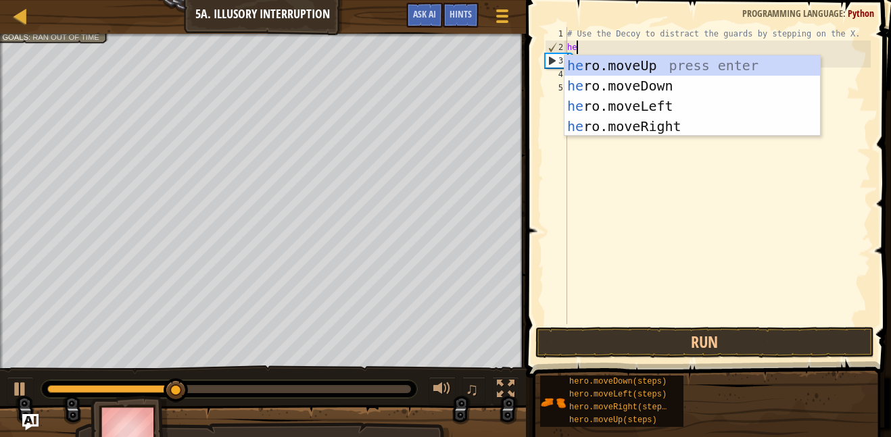
scroll to position [6, 1]
click at [721, 121] on div "he ro.moveUp press enter he ro.moveDown press enter he ro.moveLeft press enter …" at bounding box center [693, 116] width 256 height 122
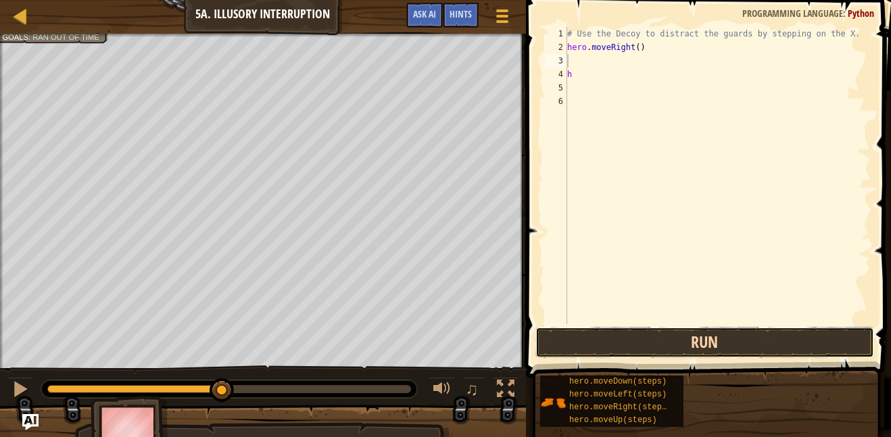
click at [684, 354] on button "Run" at bounding box center [705, 342] width 339 height 31
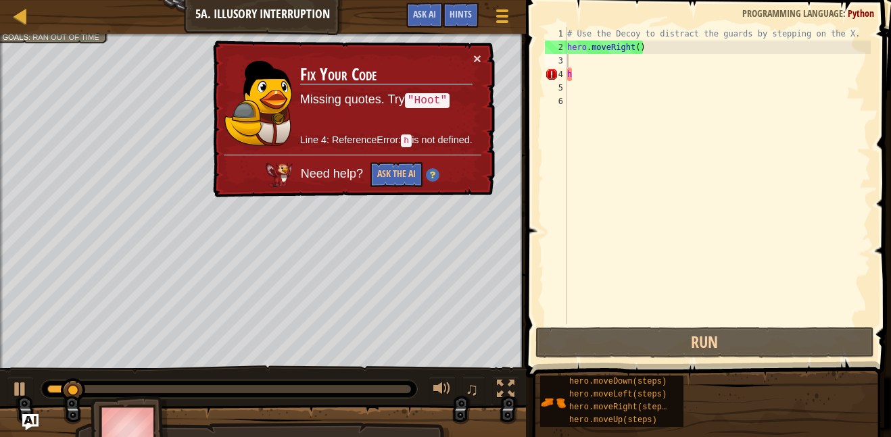
click at [481, 52] on div "× Fix Your Code Missing quotes. Try "Hoot" Line 4: ReferenceError: h is not def…" at bounding box center [352, 120] width 285 height 158
click at [476, 54] on button "×" at bounding box center [477, 58] width 8 height 14
type textarea "h"
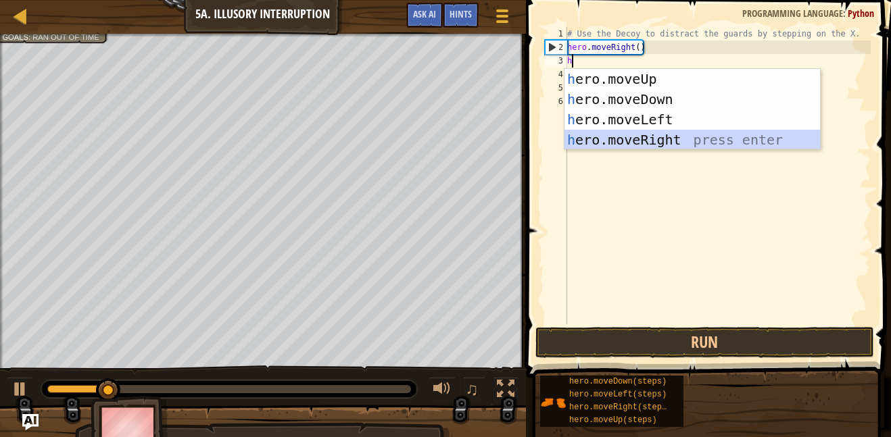
click at [659, 143] on div "h ero.moveUp press enter h ero.moveDown press enter h ero.moveLeft press enter …" at bounding box center [693, 130] width 256 height 122
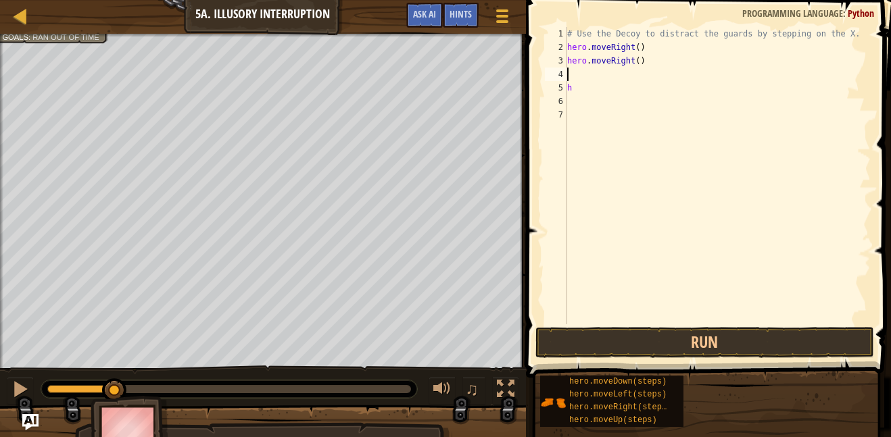
click at [594, 89] on div "# Use the Decoy to distract the guards by stepping on the X. hero . moveRight (…" at bounding box center [718, 189] width 306 height 325
type textarea "h"
click at [588, 82] on div "# Use the Decoy to distract the guards by stepping on the X. hero . moveRight (…" at bounding box center [718, 189] width 306 height 325
click at [584, 75] on div "# Use the Decoy to distract the guards by stepping on the X. hero . moveRight (…" at bounding box center [718, 189] width 306 height 325
click at [619, 346] on button "Run" at bounding box center [705, 342] width 339 height 31
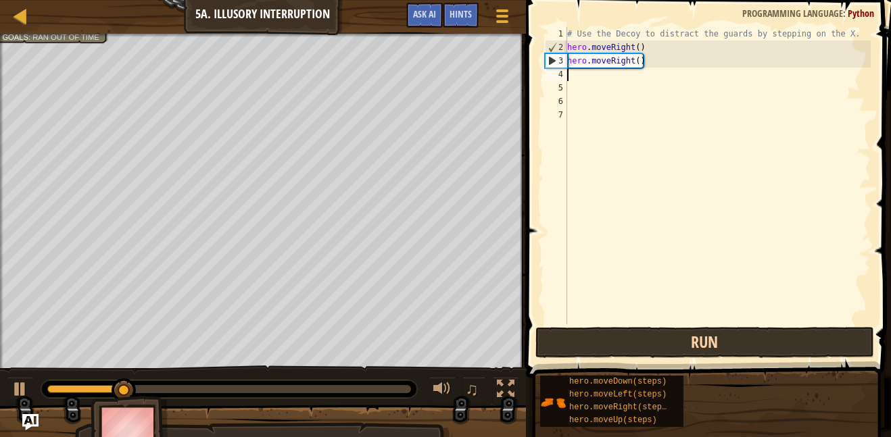
type textarea "h"
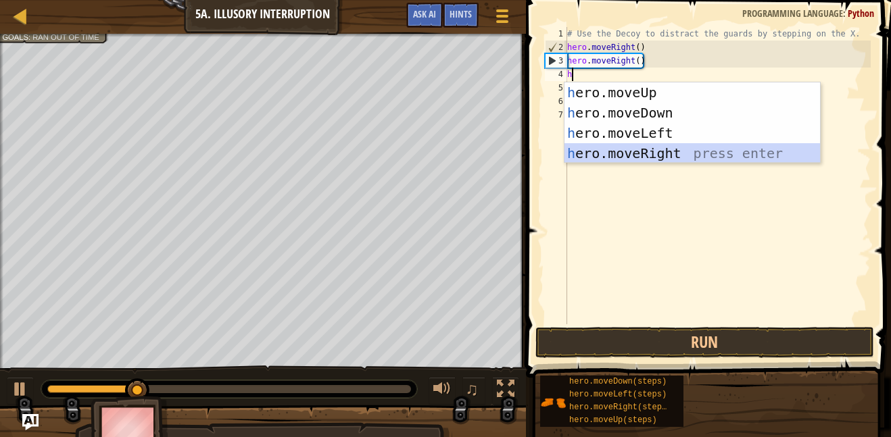
click at [710, 148] on div "h ero.moveUp press enter h ero.moveDown press enter h ero.moveLeft press enter …" at bounding box center [693, 143] width 256 height 122
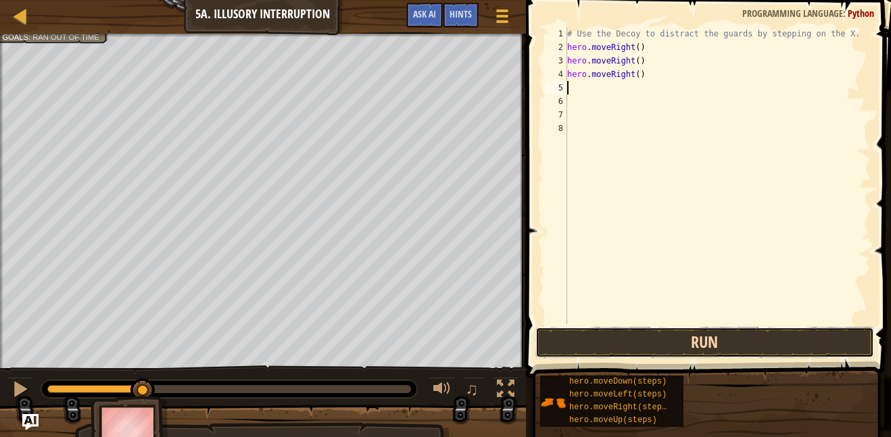
click at [714, 331] on button "Run" at bounding box center [705, 342] width 339 height 31
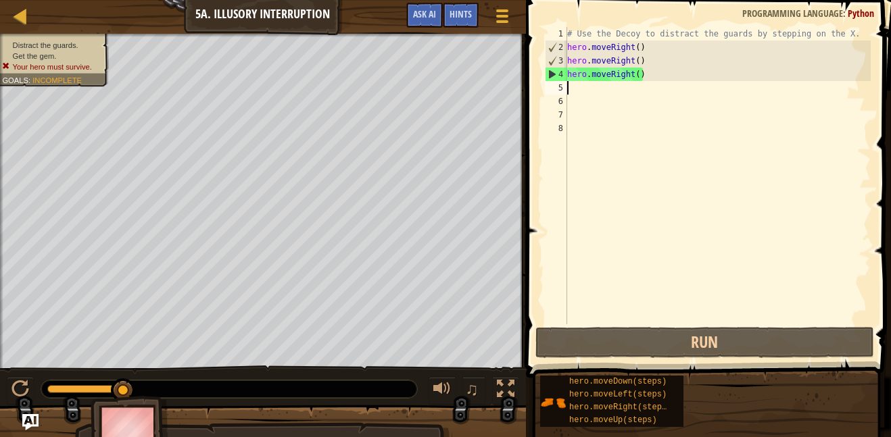
type textarea "h"
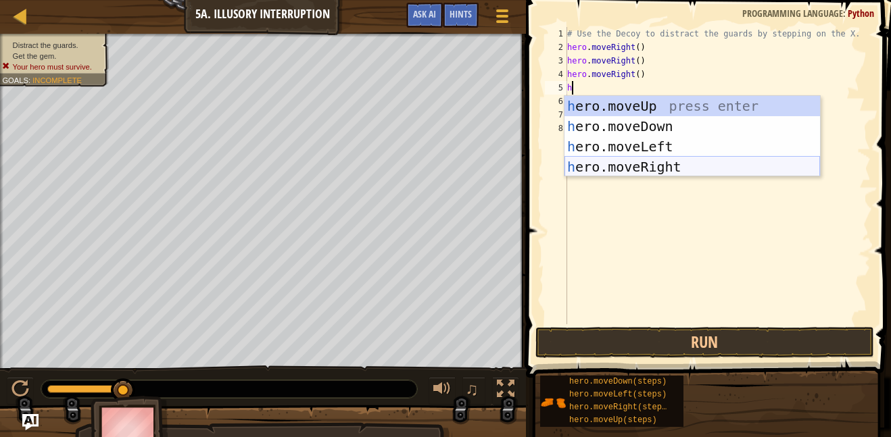
click at [738, 164] on div "h ero.moveUp press enter h ero.moveDown press enter h ero.moveLeft press enter …" at bounding box center [693, 157] width 256 height 122
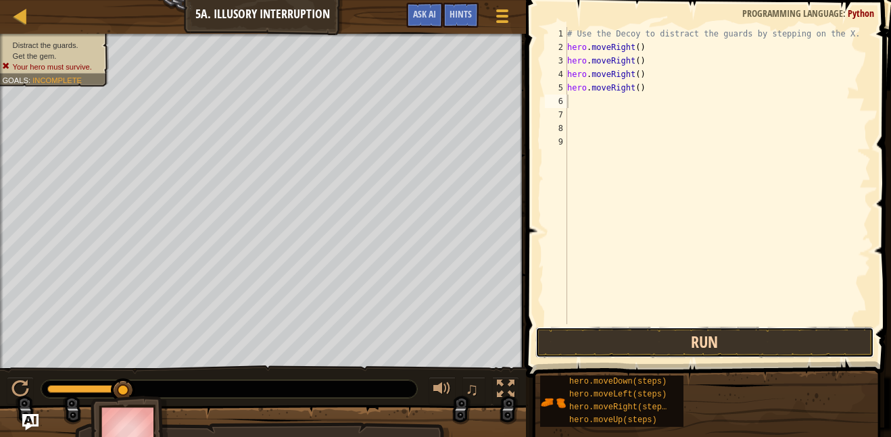
click at [689, 338] on button "Run" at bounding box center [705, 342] width 339 height 31
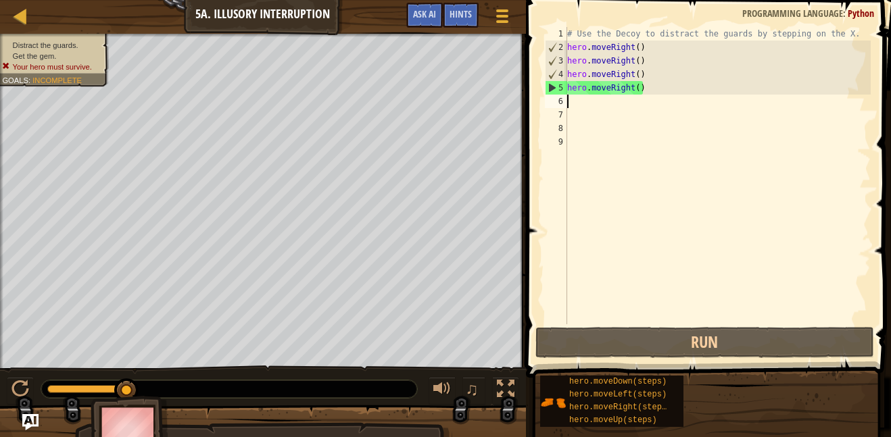
click at [659, 64] on div "# Use the Decoy to distract the guards by stepping on the X. hero . moveRight (…" at bounding box center [718, 189] width 306 height 325
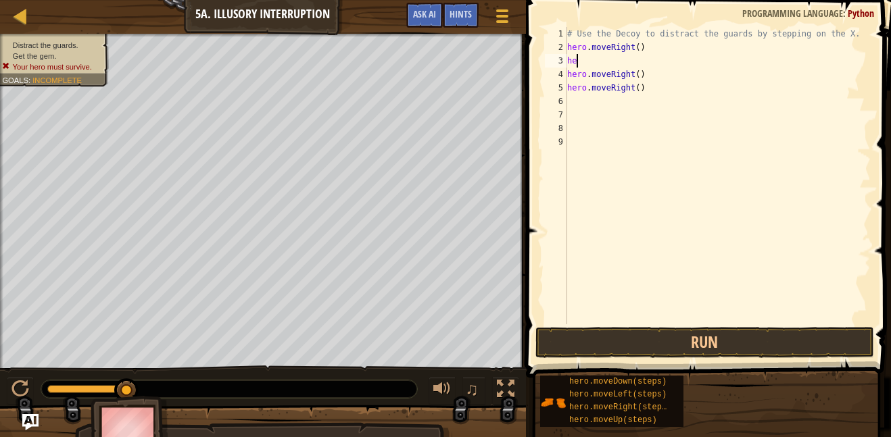
type textarea "her"
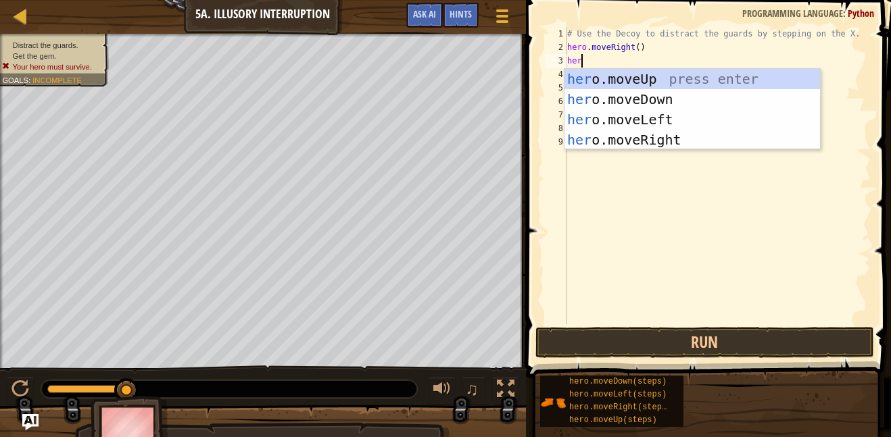
scroll to position [6, 1]
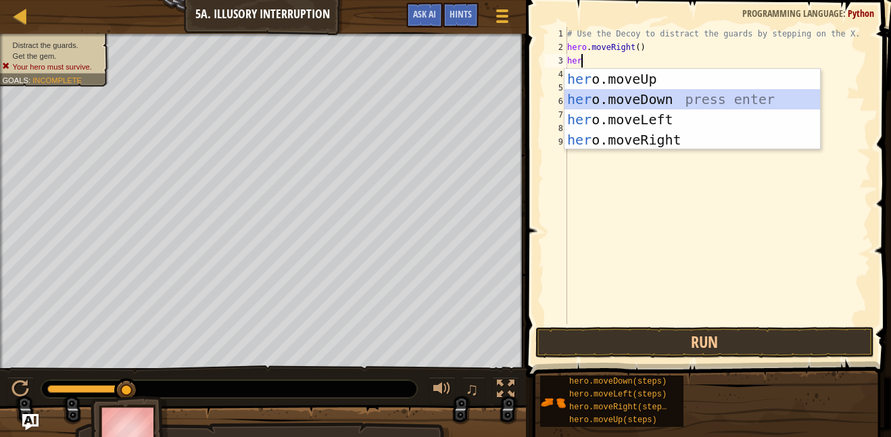
click at [655, 103] on div "her o.moveUp press enter her o.moveDown press enter her o.moveLeft press enter …" at bounding box center [693, 130] width 256 height 122
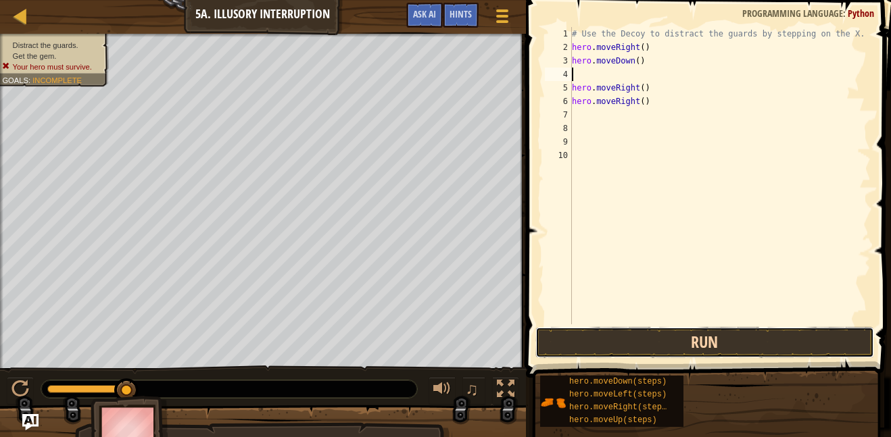
click at [643, 349] on button "Run" at bounding box center [705, 342] width 339 height 31
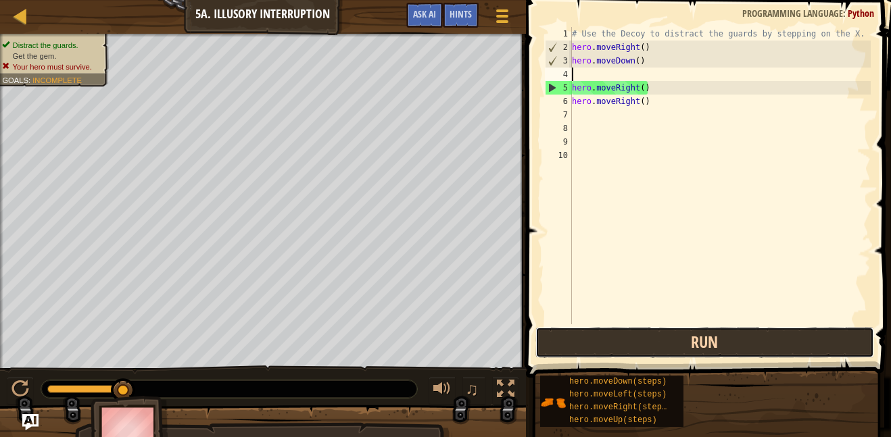
click at [581, 348] on button "Run" at bounding box center [705, 342] width 339 height 31
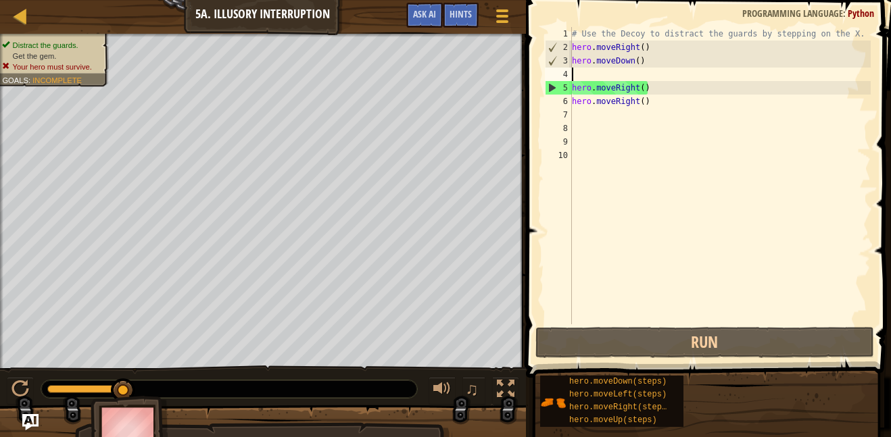
click at [675, 97] on div "# Use the Decoy to distract the guards by stepping on the X. hero . moveRight (…" at bounding box center [720, 189] width 302 height 325
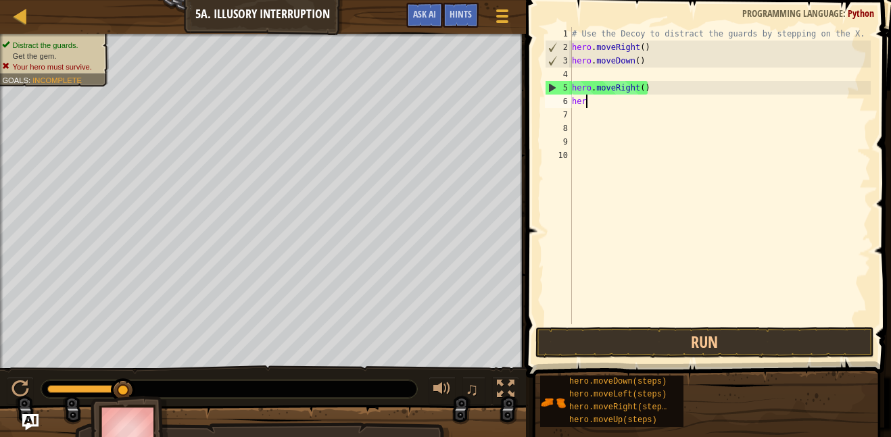
type textarea "h"
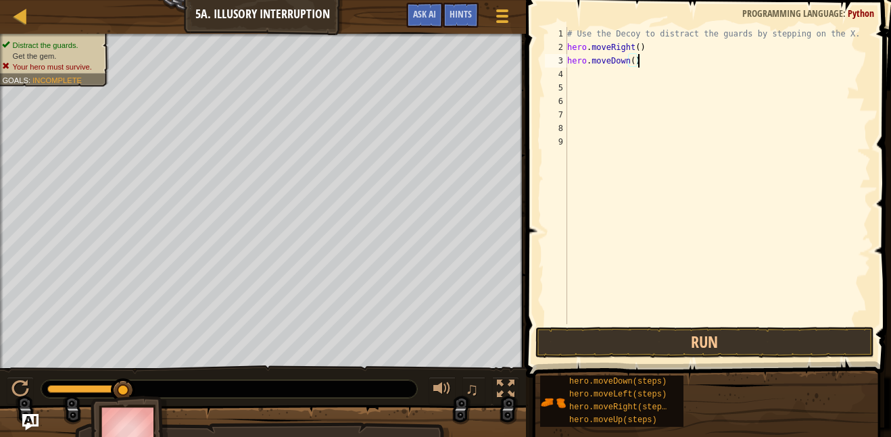
click at [653, 65] on div "# Use the Decoy to distract the guards by stepping on the X. hero . moveRight (…" at bounding box center [718, 189] width 306 height 325
type textarea "h"
type textarea "m"
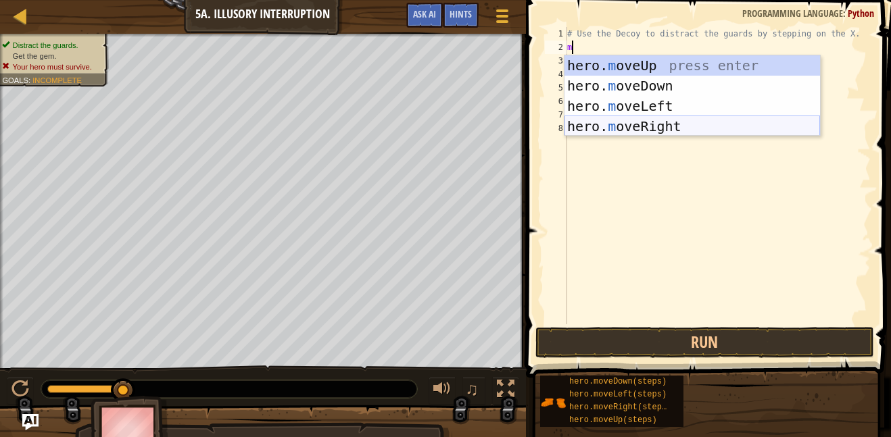
click at [634, 125] on div "hero. m oveUp press enter hero. m oveDown press enter hero. m oveLeft press ent…" at bounding box center [693, 116] width 256 height 122
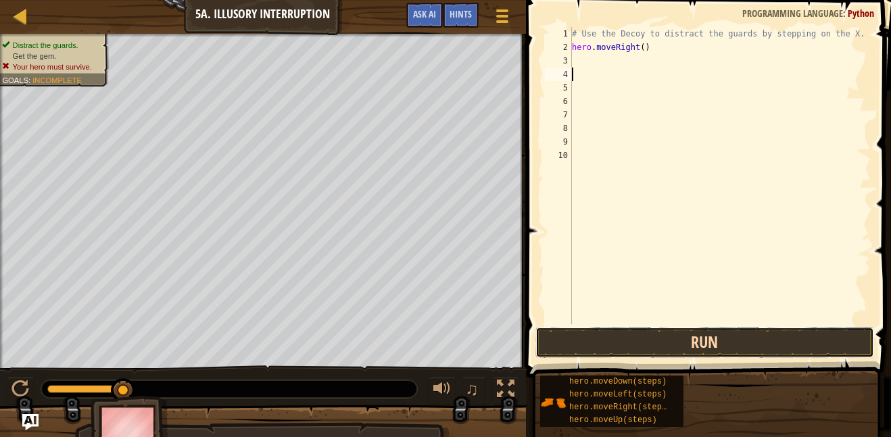
click at [640, 342] on button "Run" at bounding box center [705, 342] width 339 height 31
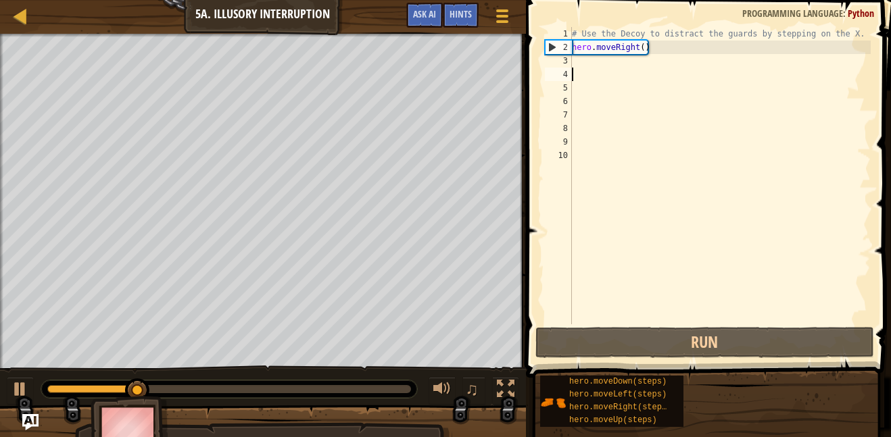
type textarea "h"
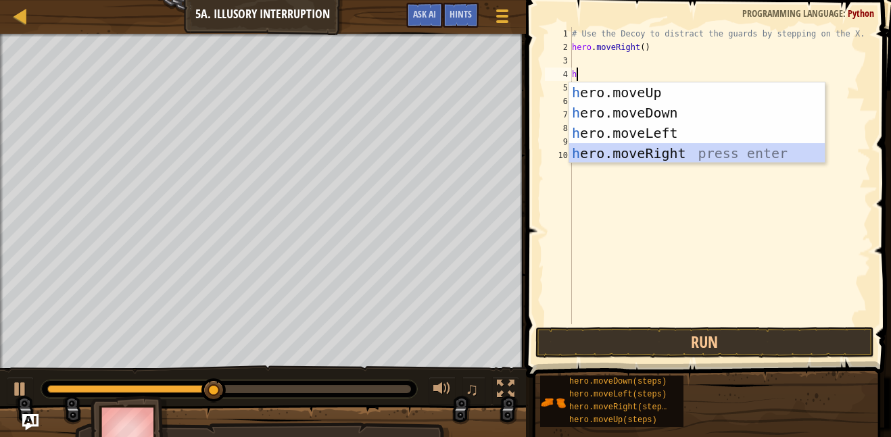
click at [686, 156] on div "h ero.moveUp press enter h ero.moveDown press enter h ero.moveLeft press enter …" at bounding box center [697, 143] width 256 height 122
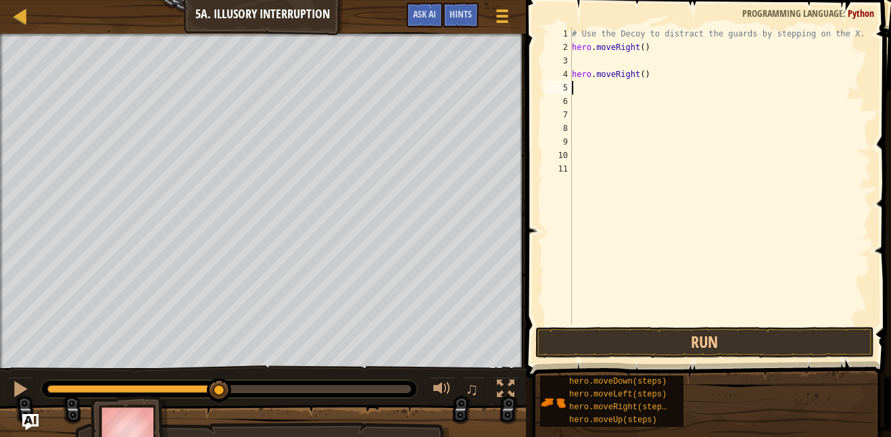
type textarea "h"
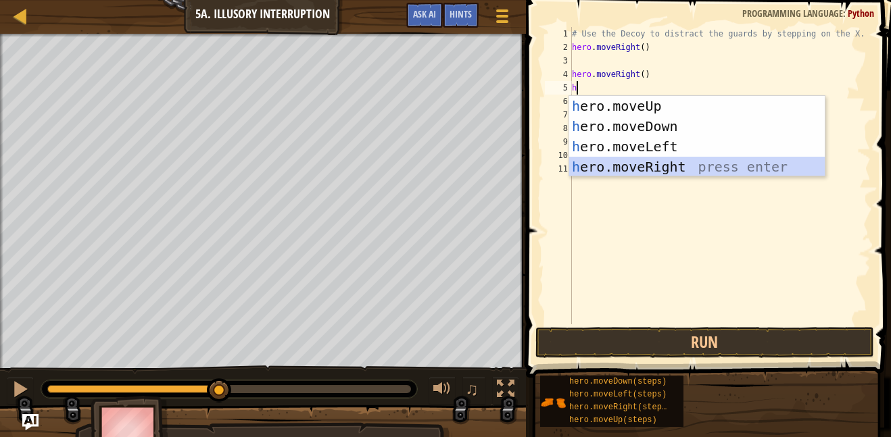
click at [648, 170] on div "h ero.moveUp press enter h ero.moveDown press enter h ero.moveLeft press enter …" at bounding box center [697, 157] width 256 height 122
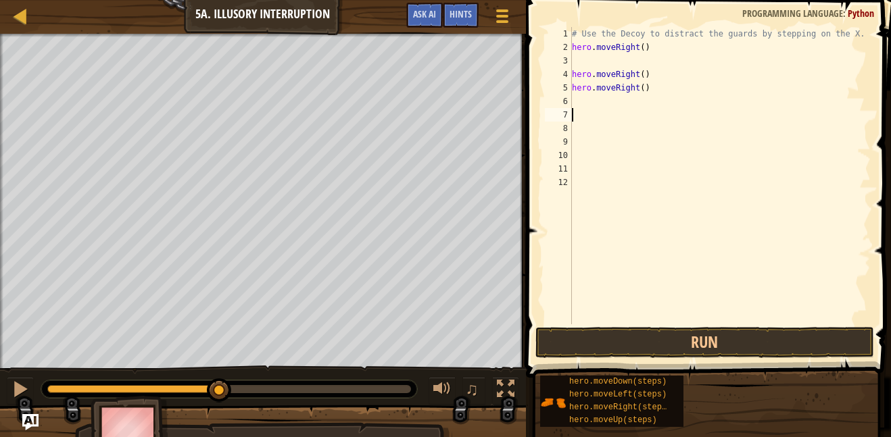
click at [597, 117] on div "# Use the Decoy to distract the guards by stepping on the X. hero . moveRight (…" at bounding box center [720, 189] width 302 height 325
click at [581, 95] on div "# Use the Decoy to distract the guards by stepping on the X. hero . moveRight (…" at bounding box center [720, 189] width 302 height 325
click at [606, 344] on button "Run" at bounding box center [705, 342] width 339 height 31
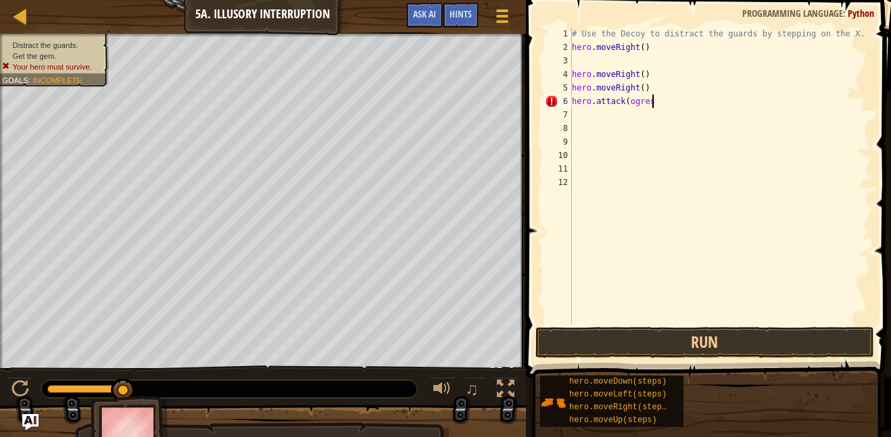
scroll to position [6, 11]
type textarea "hero.attack(ogres)"
click at [599, 358] on button "Run" at bounding box center [705, 342] width 339 height 31
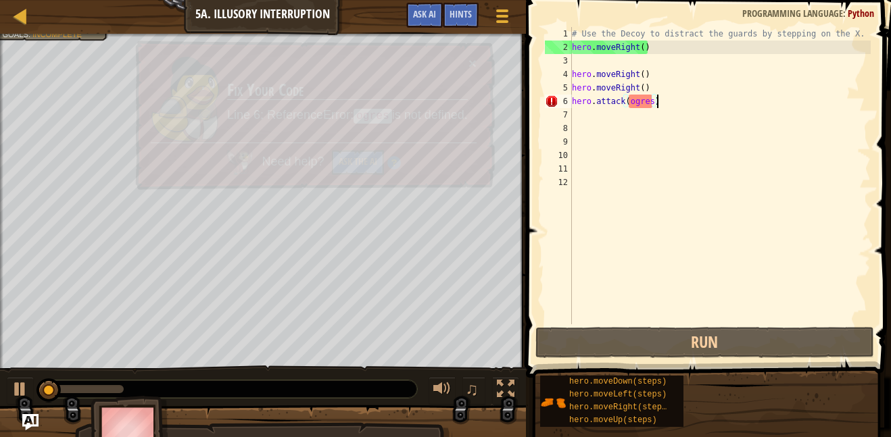
click at [600, 358] on span at bounding box center [710, 170] width 376 height 418
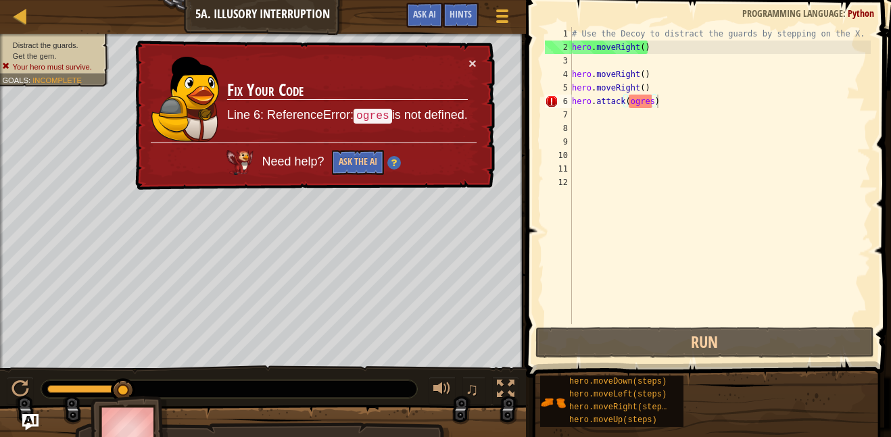
drag, startPoint x: 222, startPoint y: 96, endPoint x: 325, endPoint y: 66, distance: 107.0
click at [325, 66] on td "Fix Your Code Line 6: ReferenceError: ogres is not defined." at bounding box center [347, 98] width 243 height 91
click at [347, 158] on button "Ask the AI" at bounding box center [357, 163] width 53 height 26
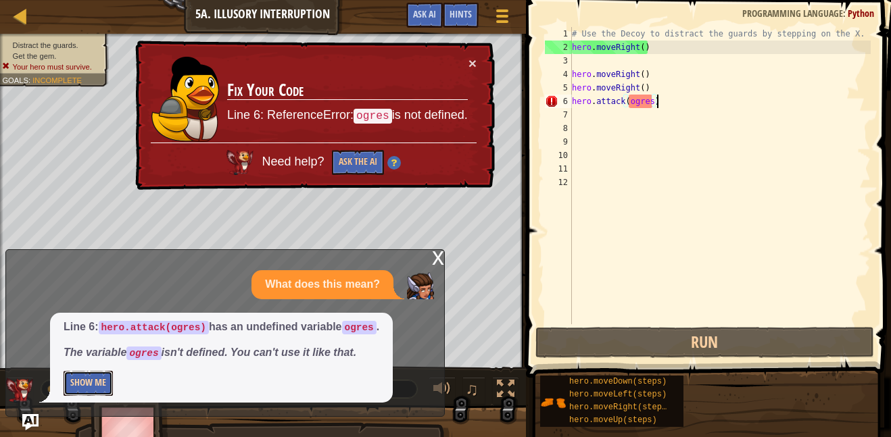
click at [88, 385] on button "Show Me" at bounding box center [88, 383] width 49 height 25
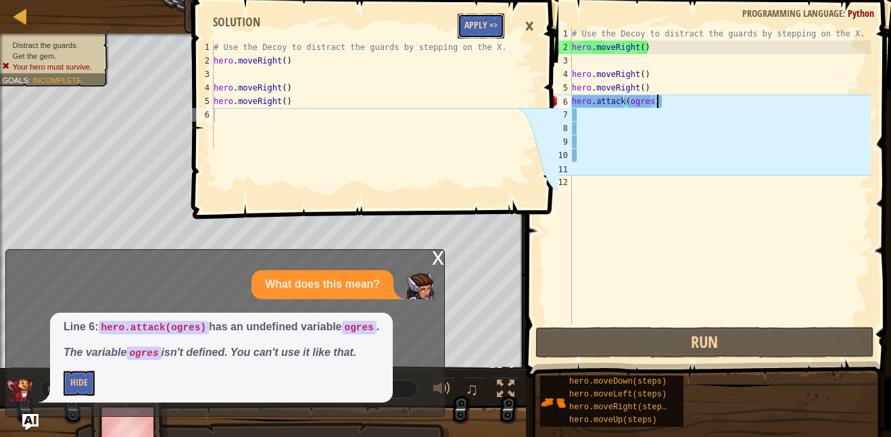
click at [493, 24] on button "Apply =>" at bounding box center [481, 26] width 47 height 25
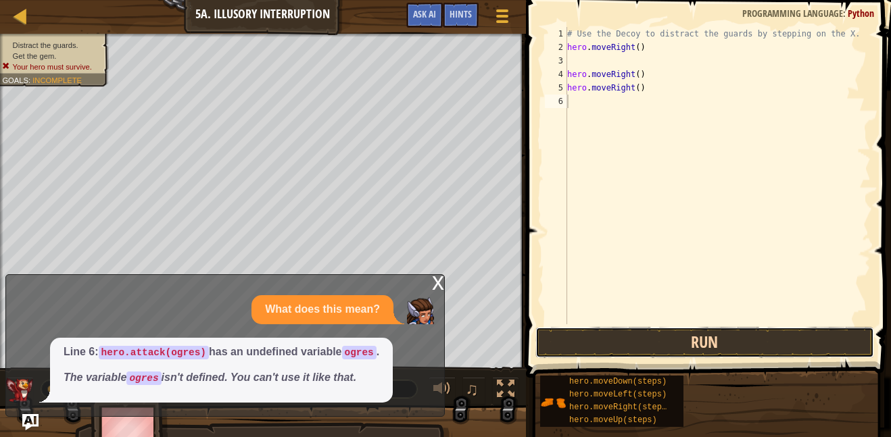
click at [593, 343] on button "Run" at bounding box center [705, 342] width 339 height 31
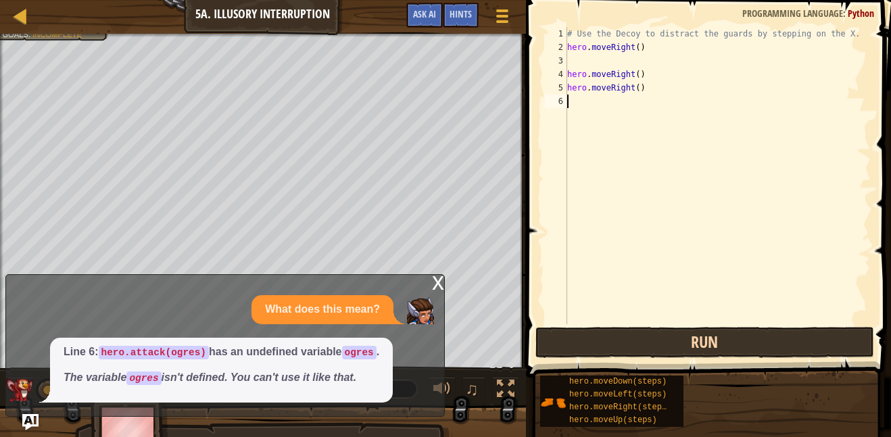
scroll to position [6, 0]
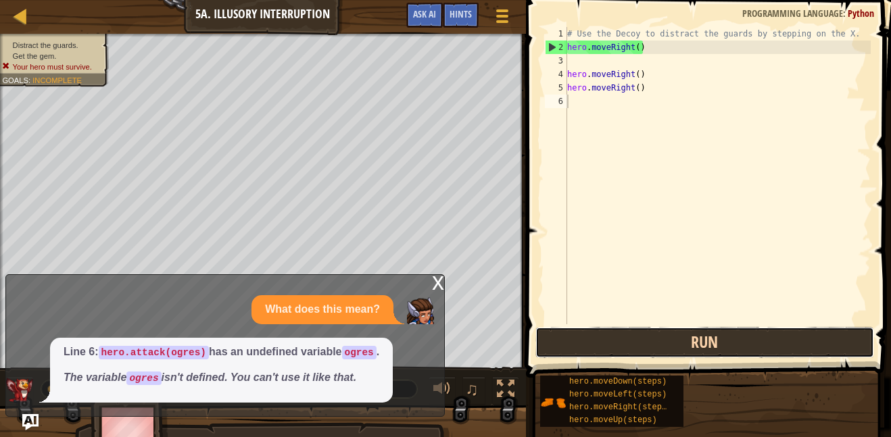
click at [593, 343] on button "Run" at bounding box center [705, 342] width 339 height 31
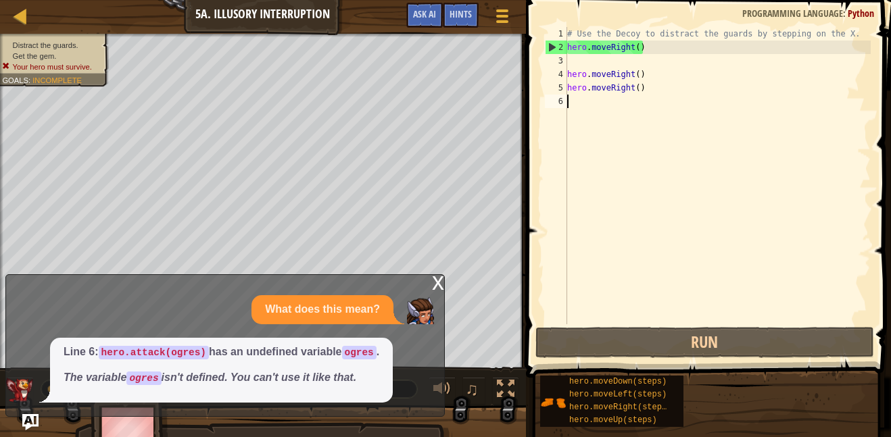
click at [547, 108] on div "6" at bounding box center [556, 102] width 22 height 14
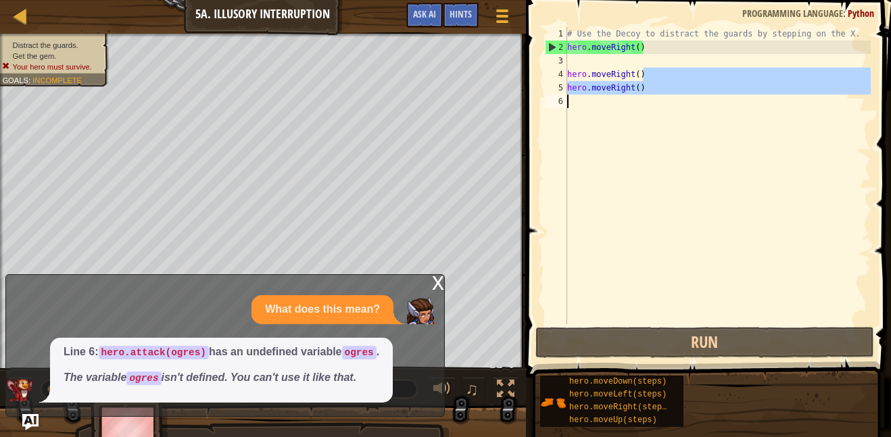
drag, startPoint x: 665, startPoint y: 80, endPoint x: 592, endPoint y: 115, distance: 81.1
click at [592, 115] on div "# Use the Decoy to distract the guards by stepping on the X. hero . moveRight (…" at bounding box center [718, 189] width 306 height 325
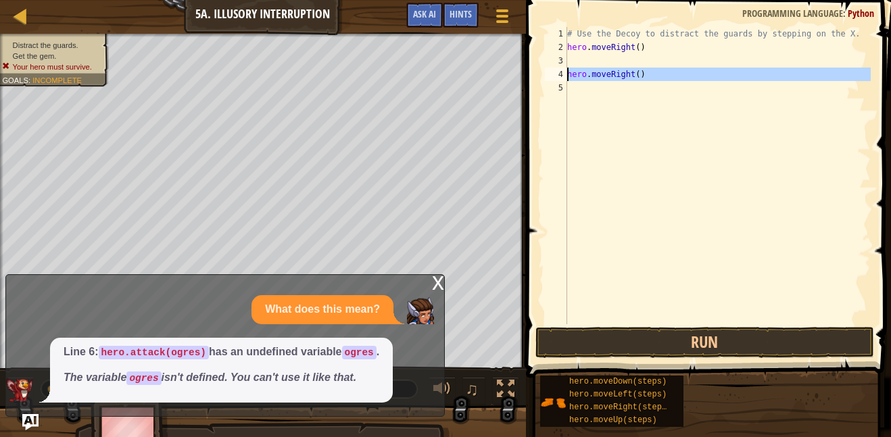
drag, startPoint x: 592, startPoint y: 116, endPoint x: 567, endPoint y: 72, distance: 50.6
click at [567, 72] on div "# Use the Decoy to distract the guards by stepping on the X. hero . moveRight (…" at bounding box center [718, 189] width 306 height 325
type textarea "hero.moveRight()"
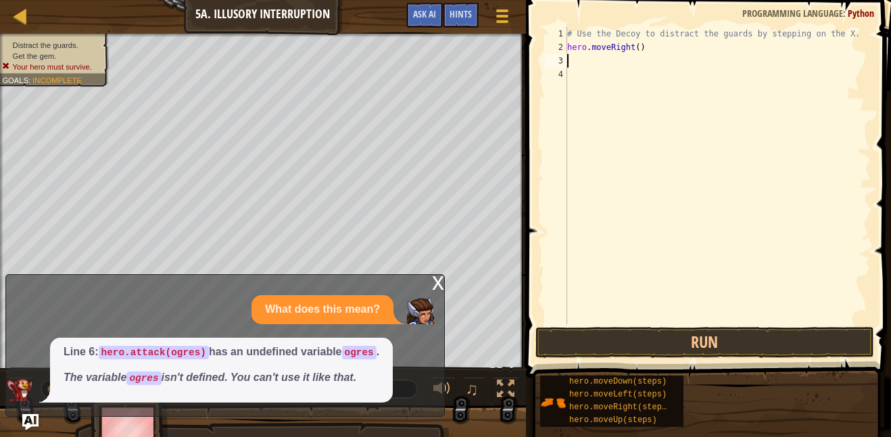
click at [577, 60] on div "# Use the Decoy to distract the guards by stepping on the X. hero . moveRight (…" at bounding box center [718, 189] width 306 height 325
click at [637, 348] on button "Run" at bounding box center [705, 342] width 339 height 31
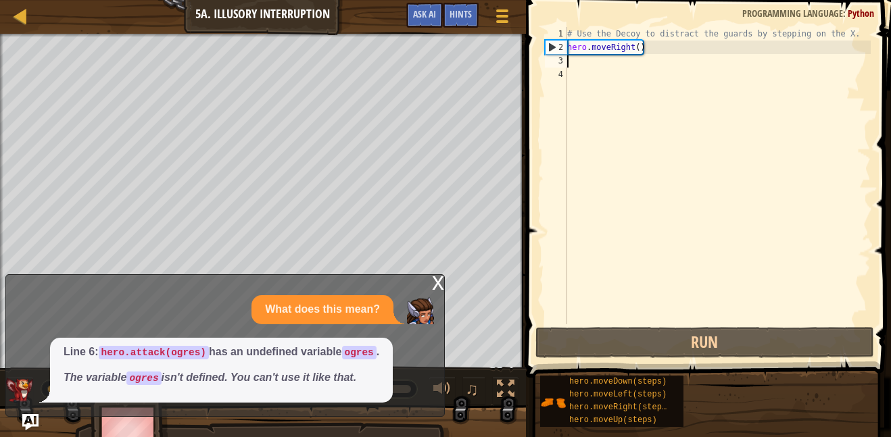
type textarea "h"
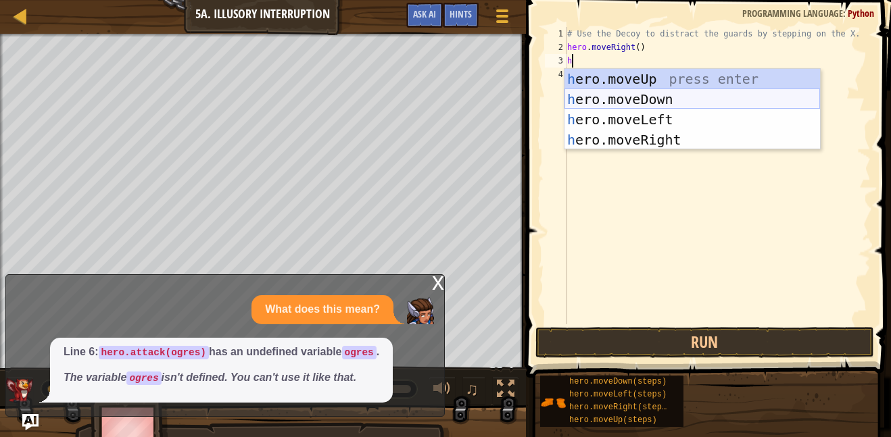
click at [641, 97] on div "h ero.moveUp press enter h ero.moveDown press enter h ero.moveLeft press enter …" at bounding box center [693, 130] width 256 height 122
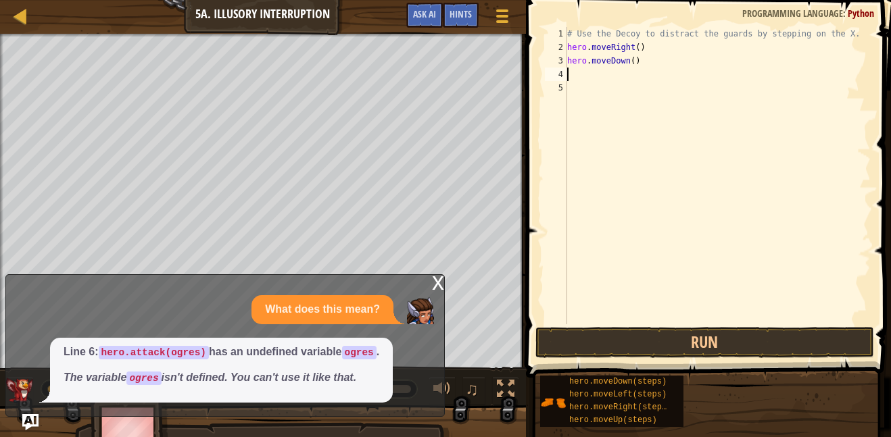
type textarea "h"
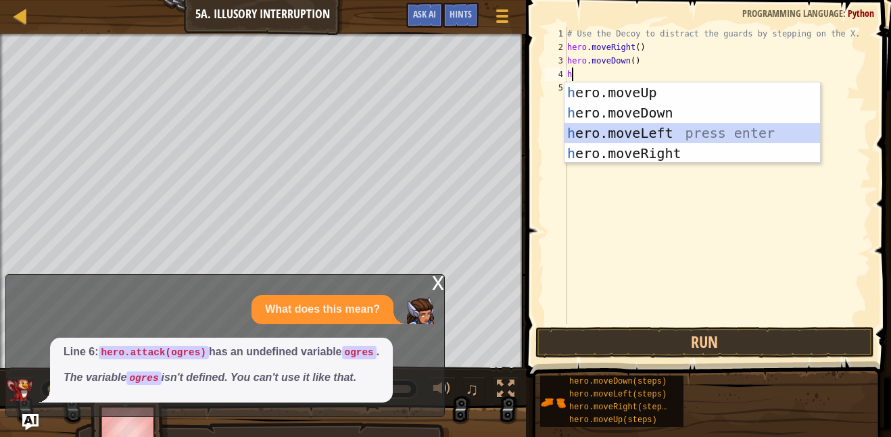
click at [676, 133] on div "h ero.moveUp press enter h ero.moveDown press enter h ero.moveLeft press enter …" at bounding box center [693, 143] width 256 height 122
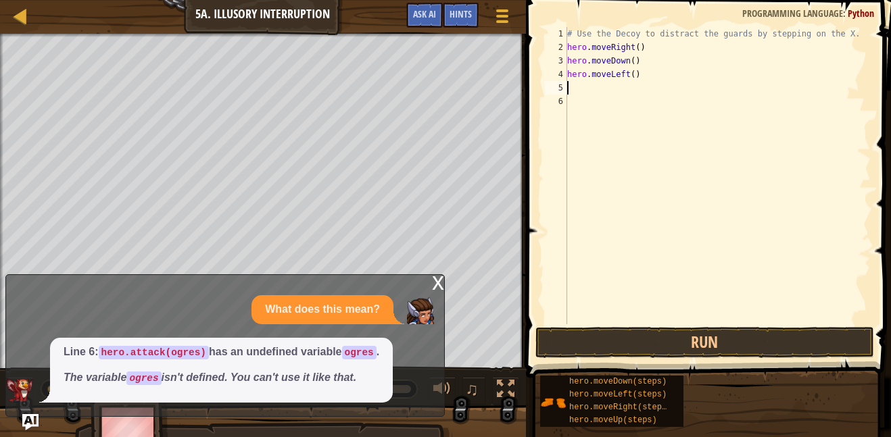
type textarea "h"
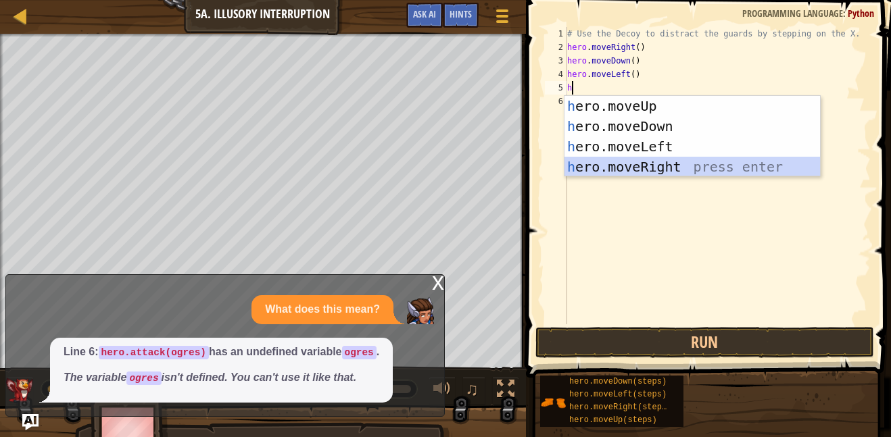
click at [687, 165] on div "h ero.moveUp press enter h ero.moveDown press enter h ero.moveLeft press enter …" at bounding box center [693, 157] width 256 height 122
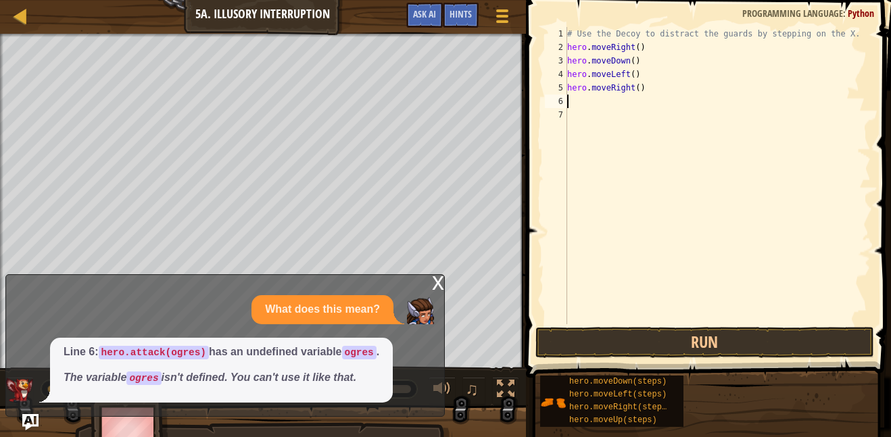
type textarea "h"
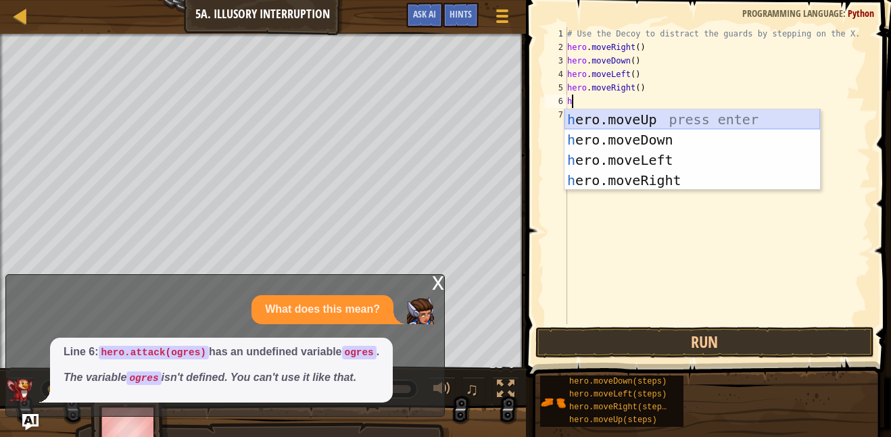
click at [672, 128] on div "h ero.moveUp press enter h ero.moveDown press enter h ero.moveLeft press enter …" at bounding box center [693, 171] width 256 height 122
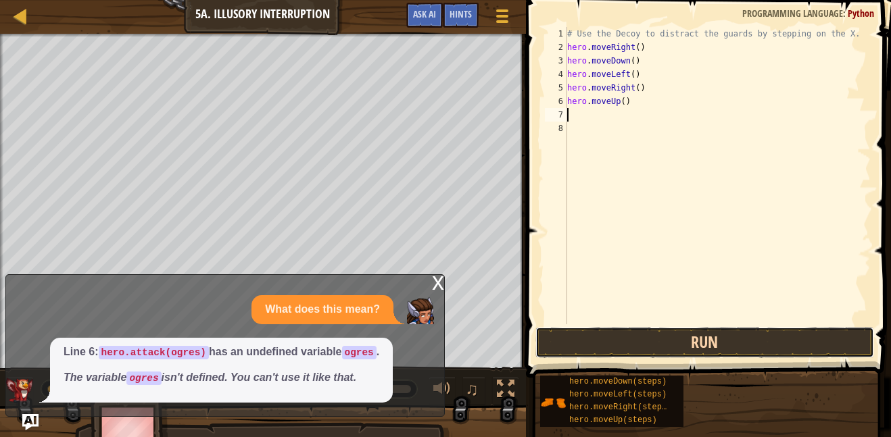
click at [673, 341] on button "Run" at bounding box center [705, 342] width 339 height 31
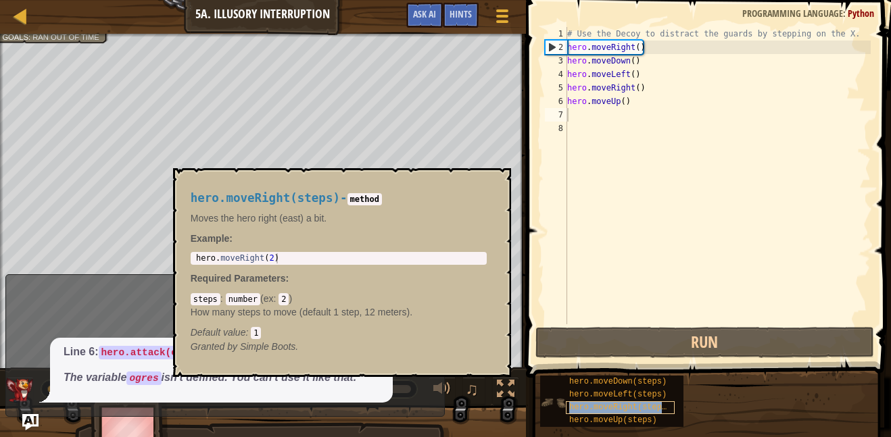
click at [659, 408] on span "hero.moveRight(steps)" at bounding box center [620, 407] width 102 height 9
click at [653, 403] on span "hero.moveRight(steps)" at bounding box center [620, 407] width 102 height 9
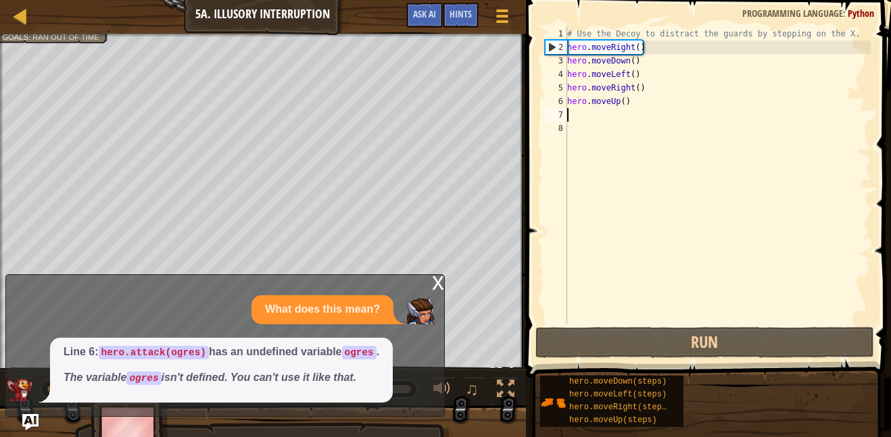
click at [644, 79] on div "# Use the Decoy to distract the guards by stepping on the X. hero . moveRight (…" at bounding box center [718, 189] width 306 height 325
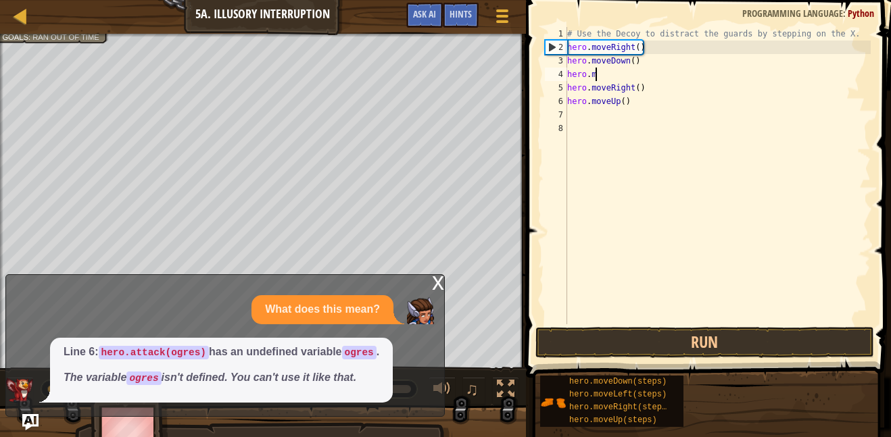
type textarea "h"
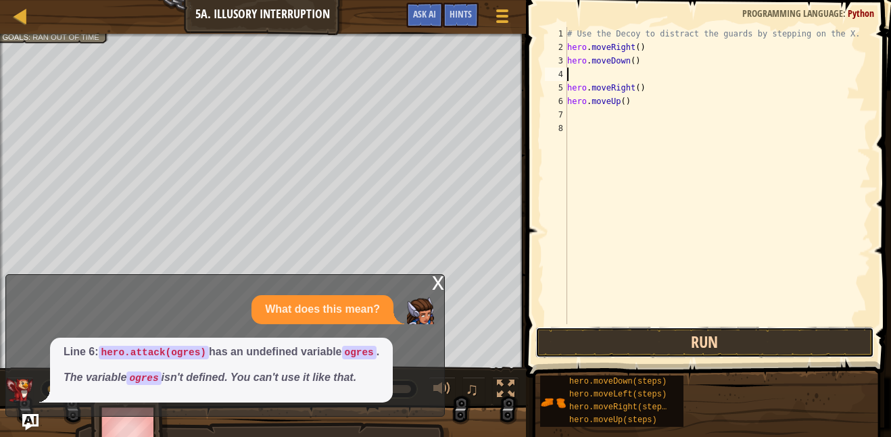
click at [674, 337] on button "Run" at bounding box center [705, 342] width 339 height 31
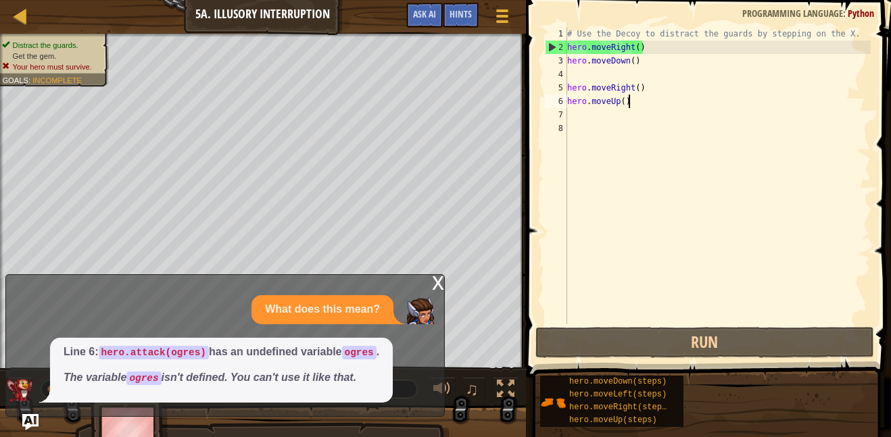
click at [632, 105] on div "# Use the Decoy to distract the guards by stepping on the X. hero . moveRight (…" at bounding box center [718, 189] width 306 height 325
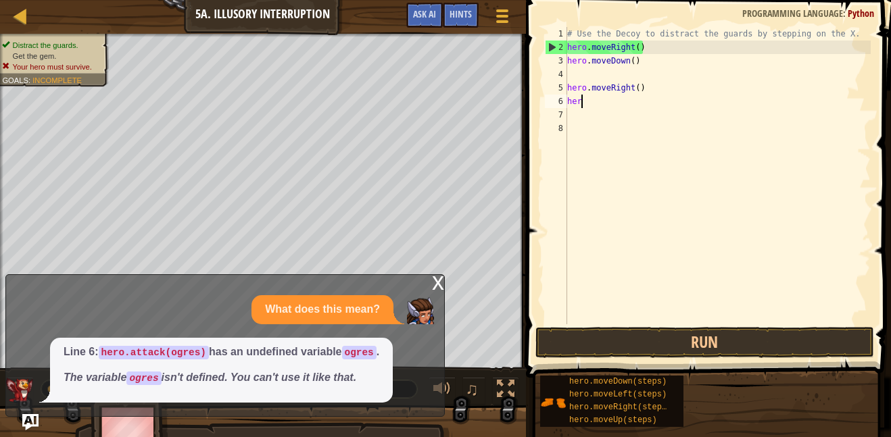
type textarea "hero"
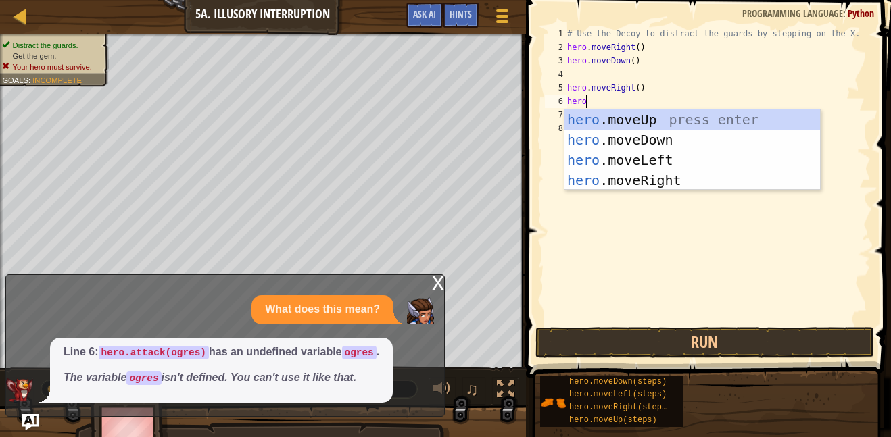
scroll to position [6, 2]
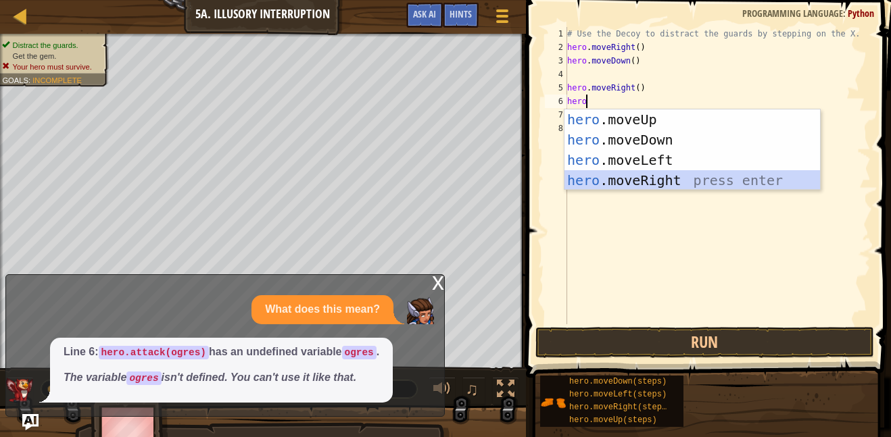
click at [692, 189] on div "hero .moveUp press enter hero .moveDown press enter hero .moveLeft press enter …" at bounding box center [693, 171] width 256 height 122
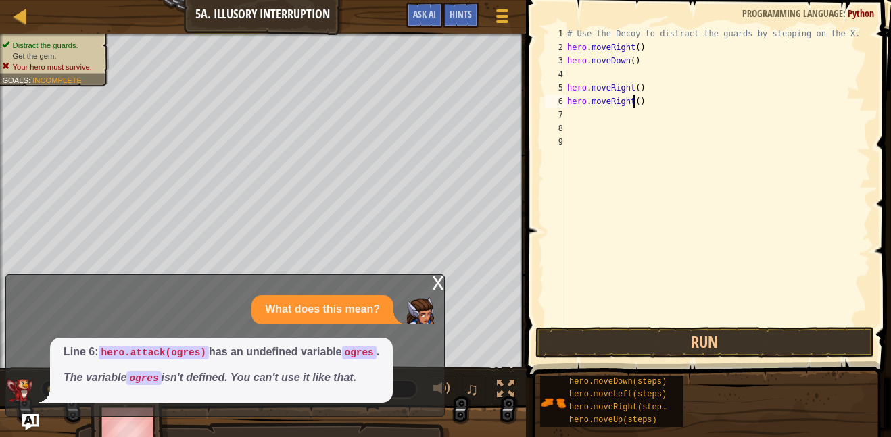
click at [633, 101] on div "# Use the Decoy to distract the guards by stepping on the X. hero . moveRight (…" at bounding box center [718, 189] width 306 height 325
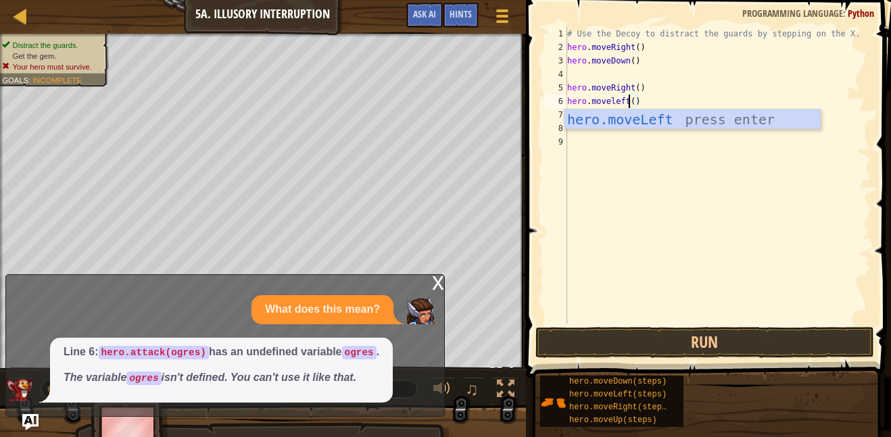
scroll to position [6, 8]
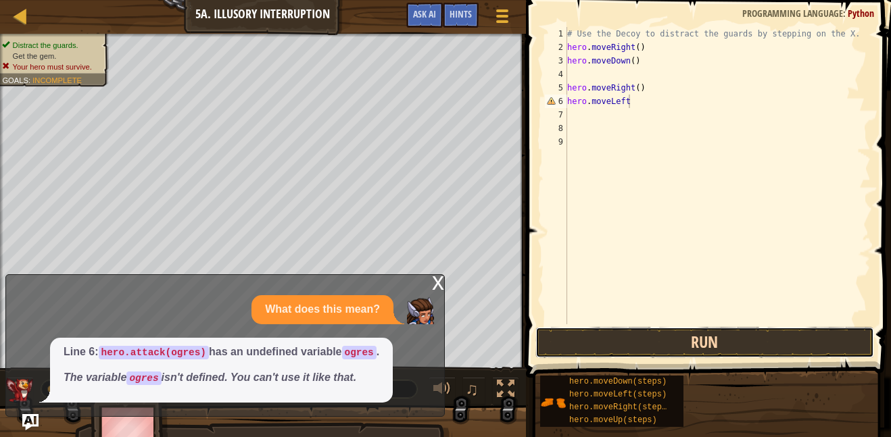
click at [676, 340] on button "Run" at bounding box center [705, 342] width 339 height 31
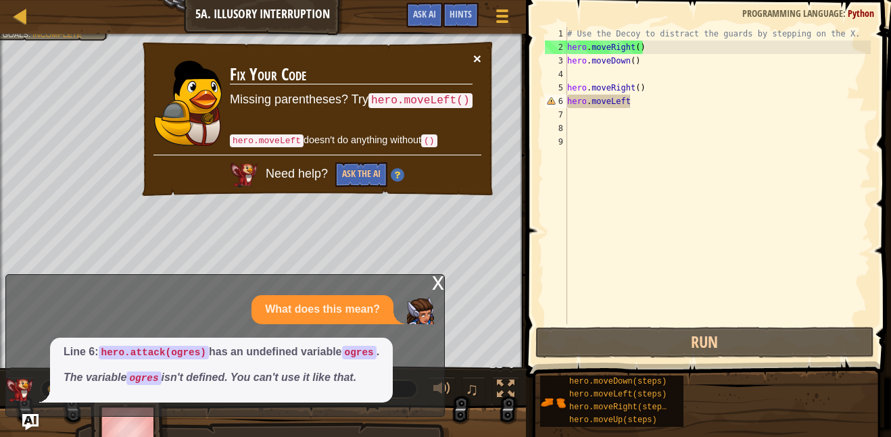
click at [475, 55] on button "×" at bounding box center [478, 61] width 9 height 14
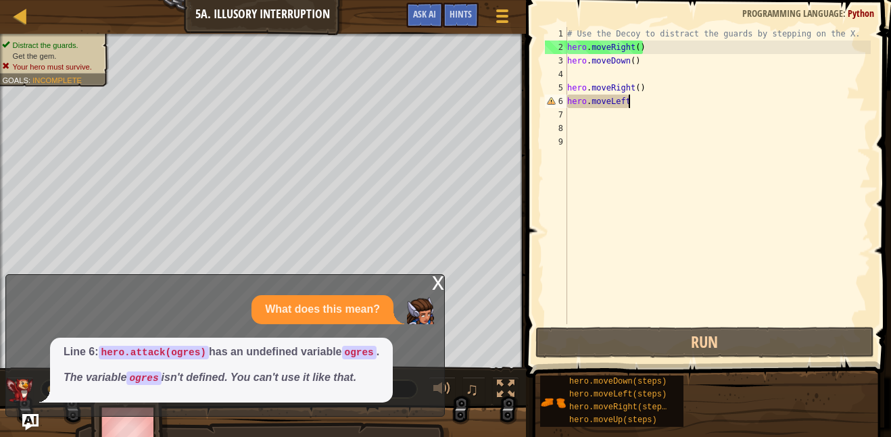
scroll to position [6, 7]
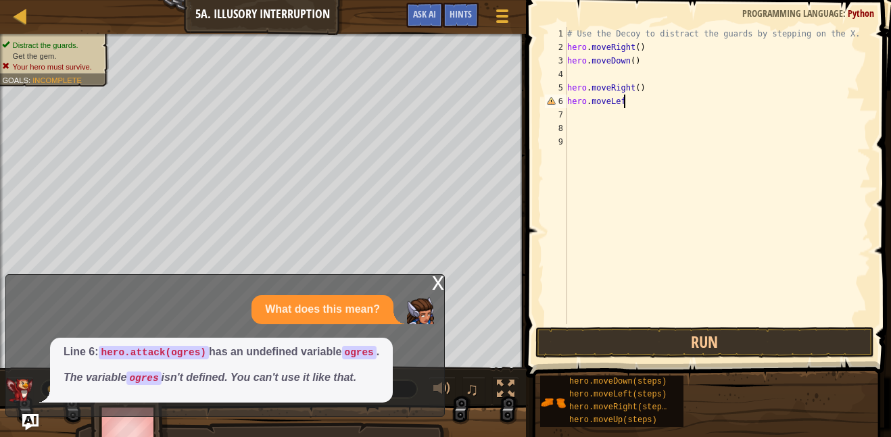
type textarea "hero.moveLeft"
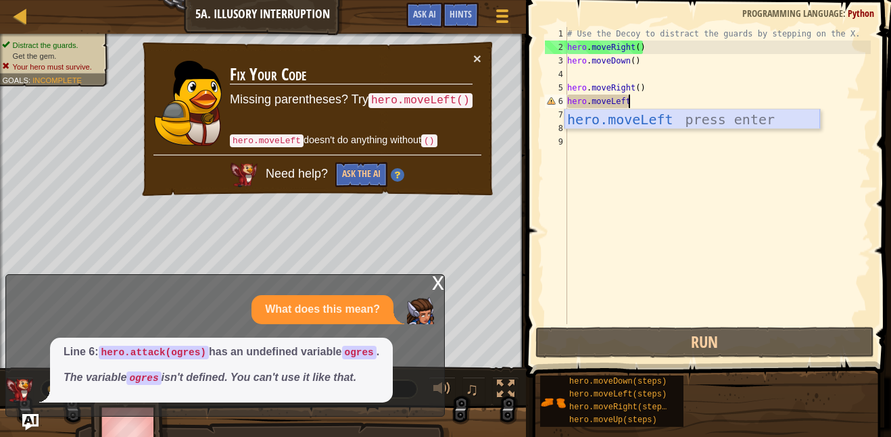
click at [646, 112] on div "hero.moveLeft press enter" at bounding box center [693, 140] width 256 height 61
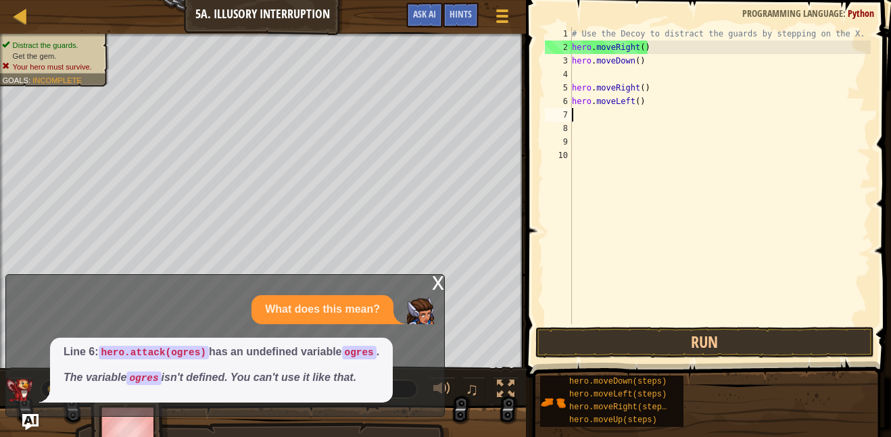
scroll to position [6, 0]
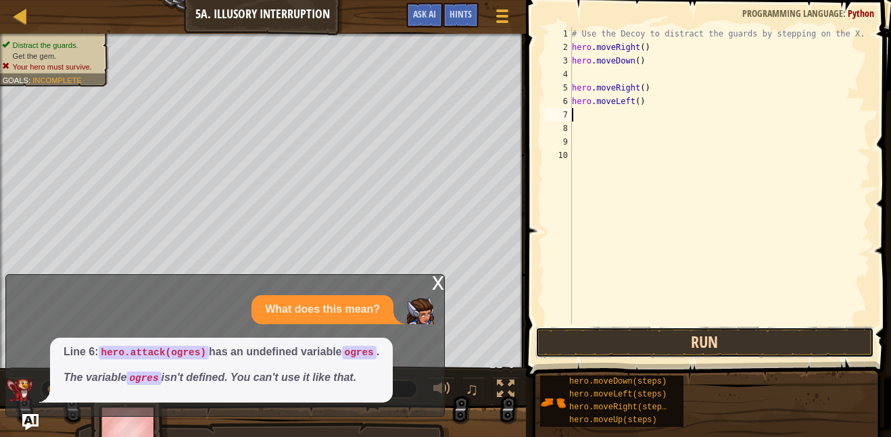
click at [571, 344] on button "Run" at bounding box center [705, 342] width 339 height 31
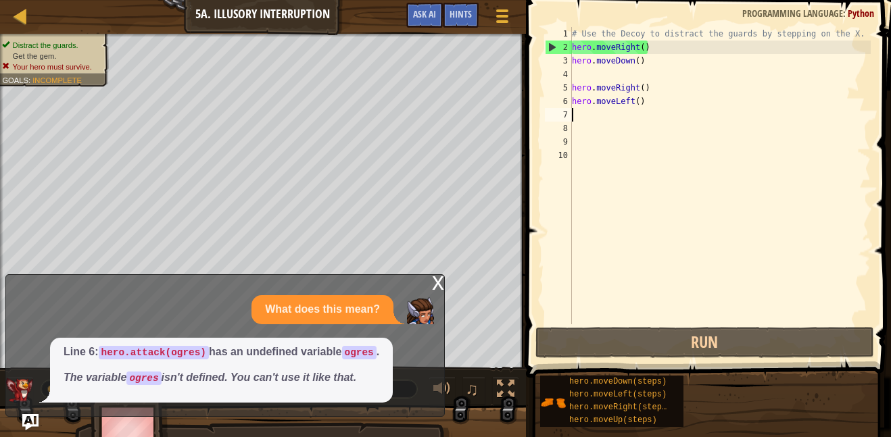
type textarea "h"
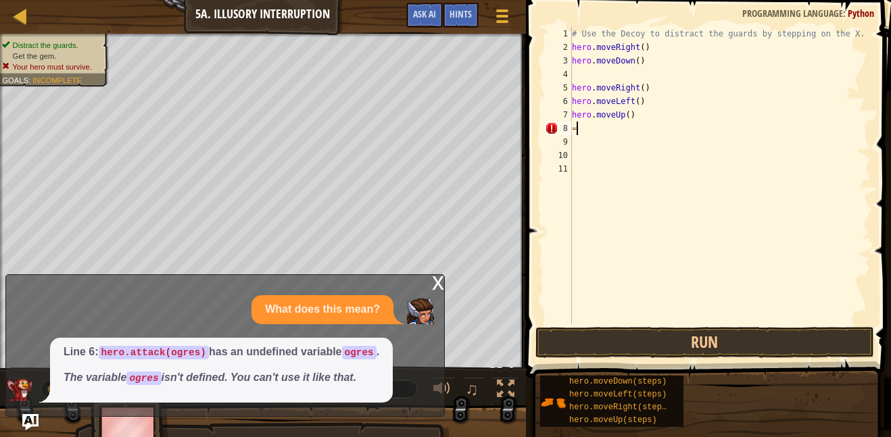
type textarea "="
